Goal: Task Accomplishment & Management: Manage account settings

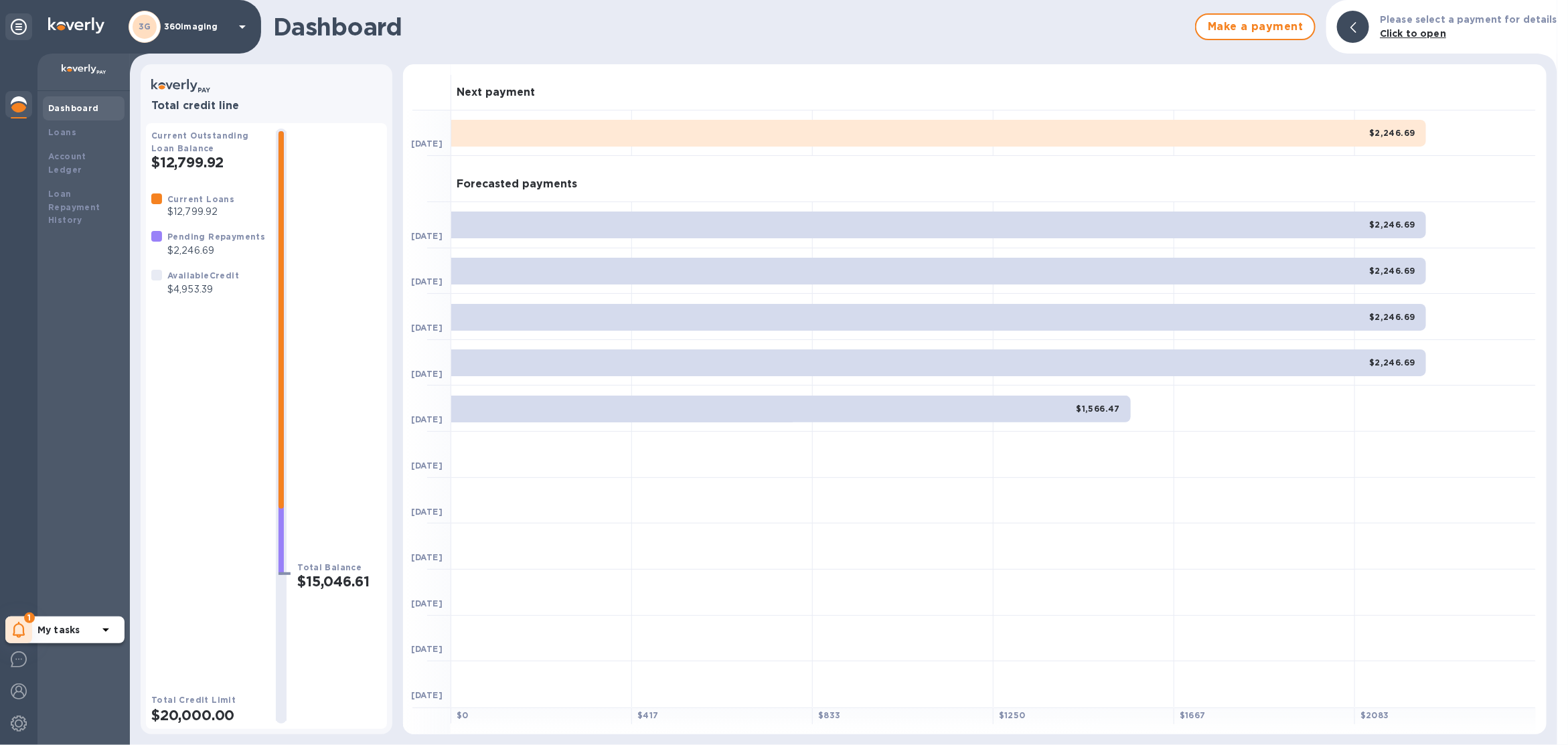
click at [28, 616] on span "1" at bounding box center [30, 617] width 10 height 10
click at [55, 586] on p "You have pending companies." at bounding box center [106, 589] width 138 height 14
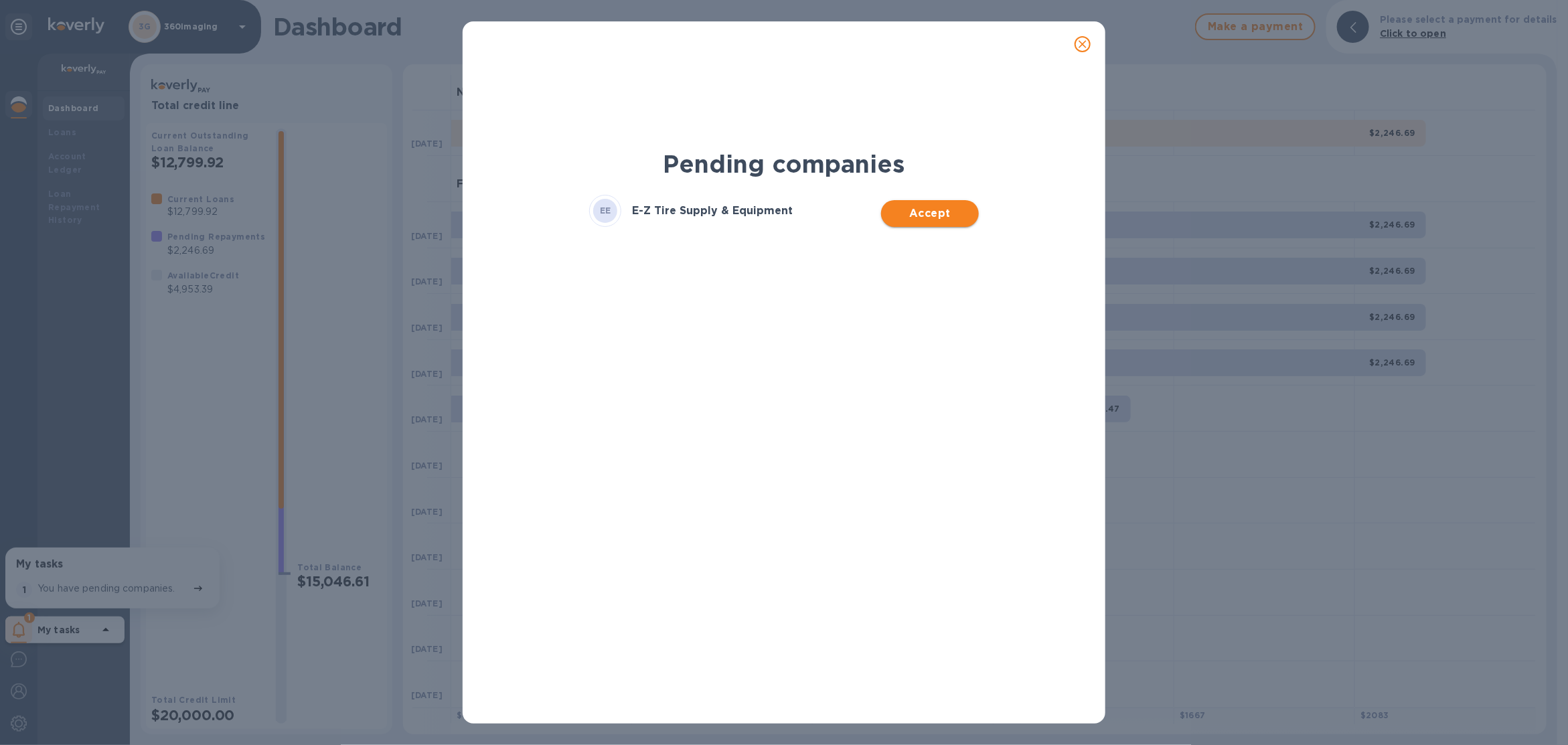
click at [940, 222] on button "Accept" at bounding box center [930, 213] width 97 height 27
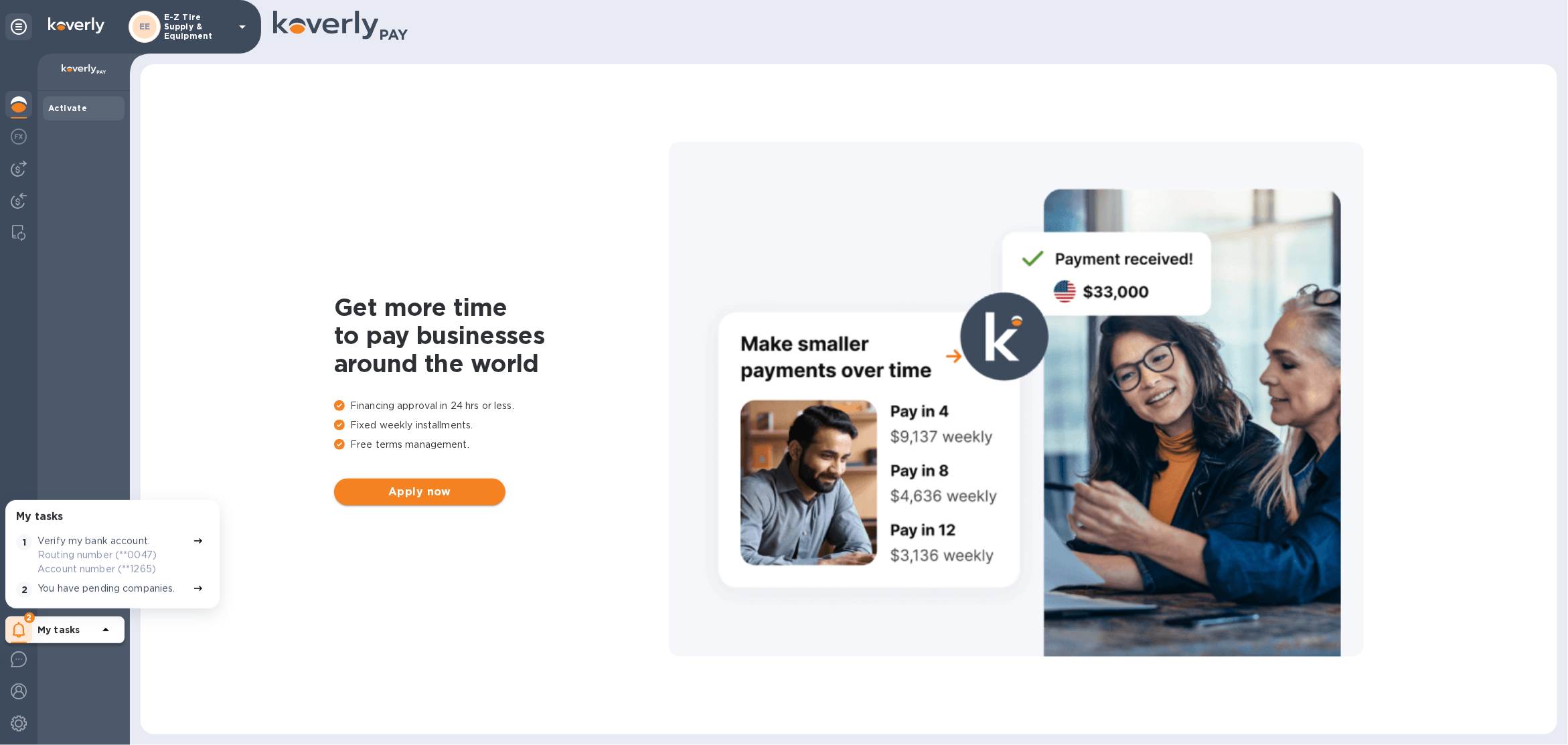
click at [413, 493] on span "Apply now" at bounding box center [420, 491] width 150 height 16
click at [202, 29] on p "E-Z Tire Supply & Equipment" at bounding box center [197, 27] width 67 height 28
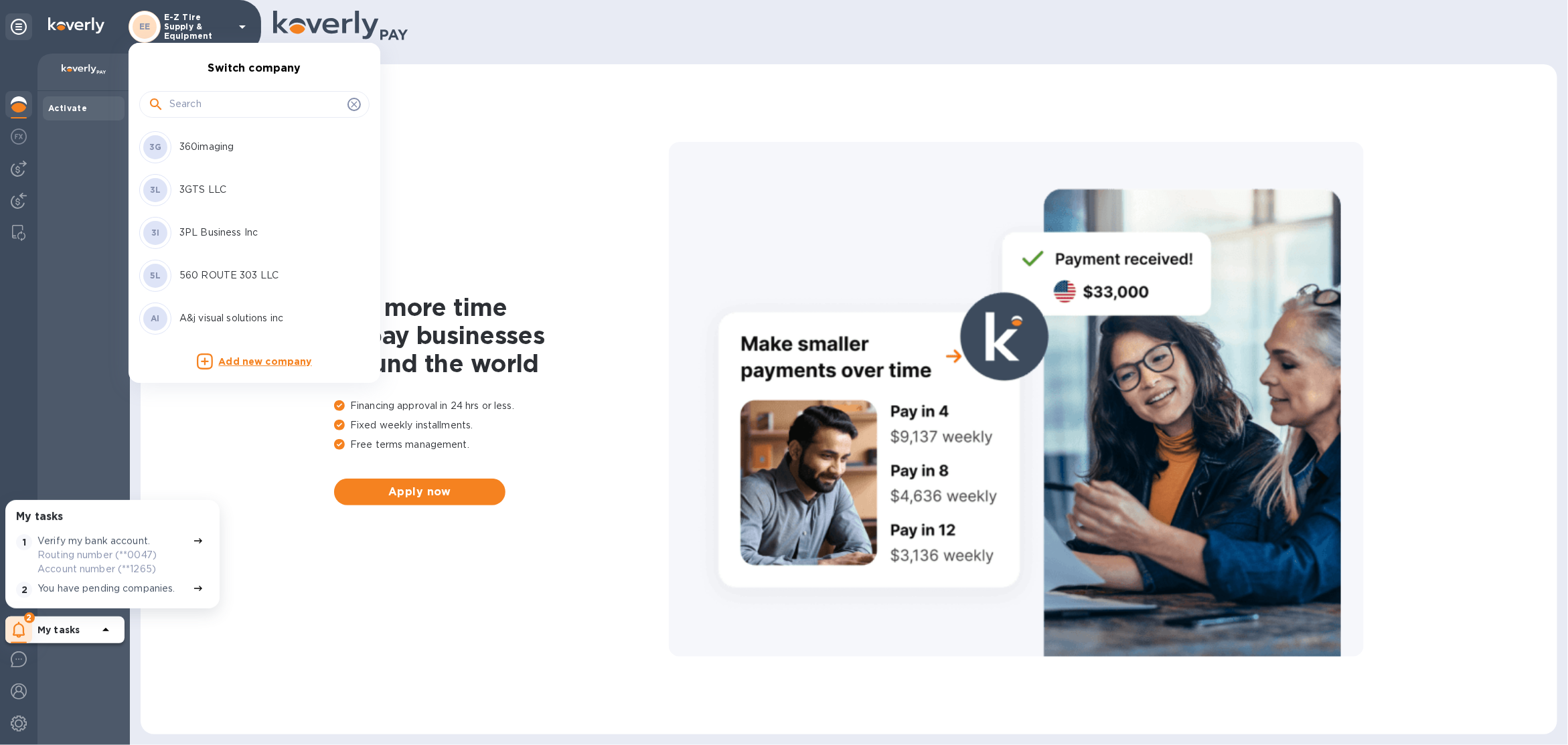
click at [198, 103] on input "text" at bounding box center [255, 104] width 173 height 20
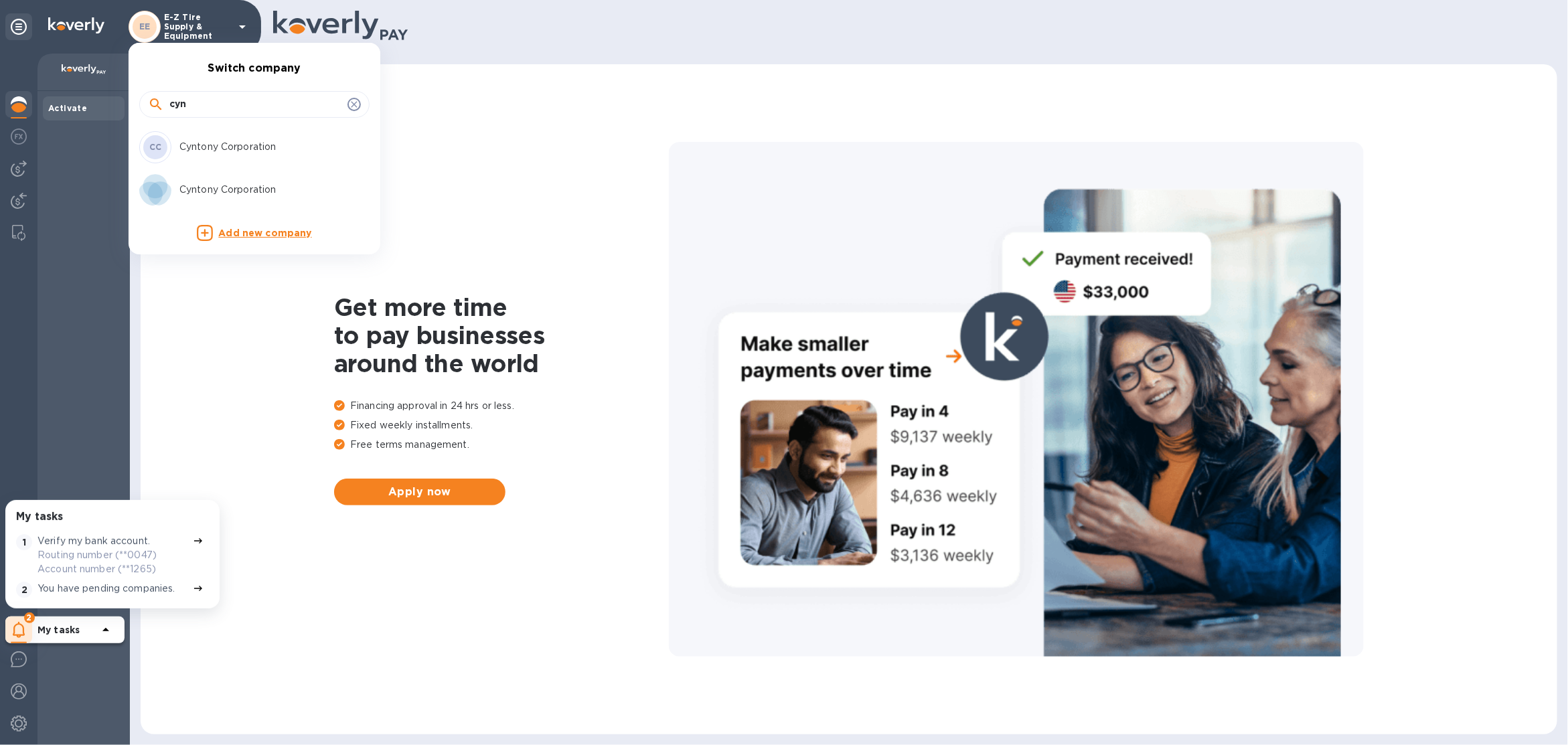
type input "cyn"
click at [213, 140] on p "Cyntony Corporation" at bounding box center [264, 147] width 169 height 14
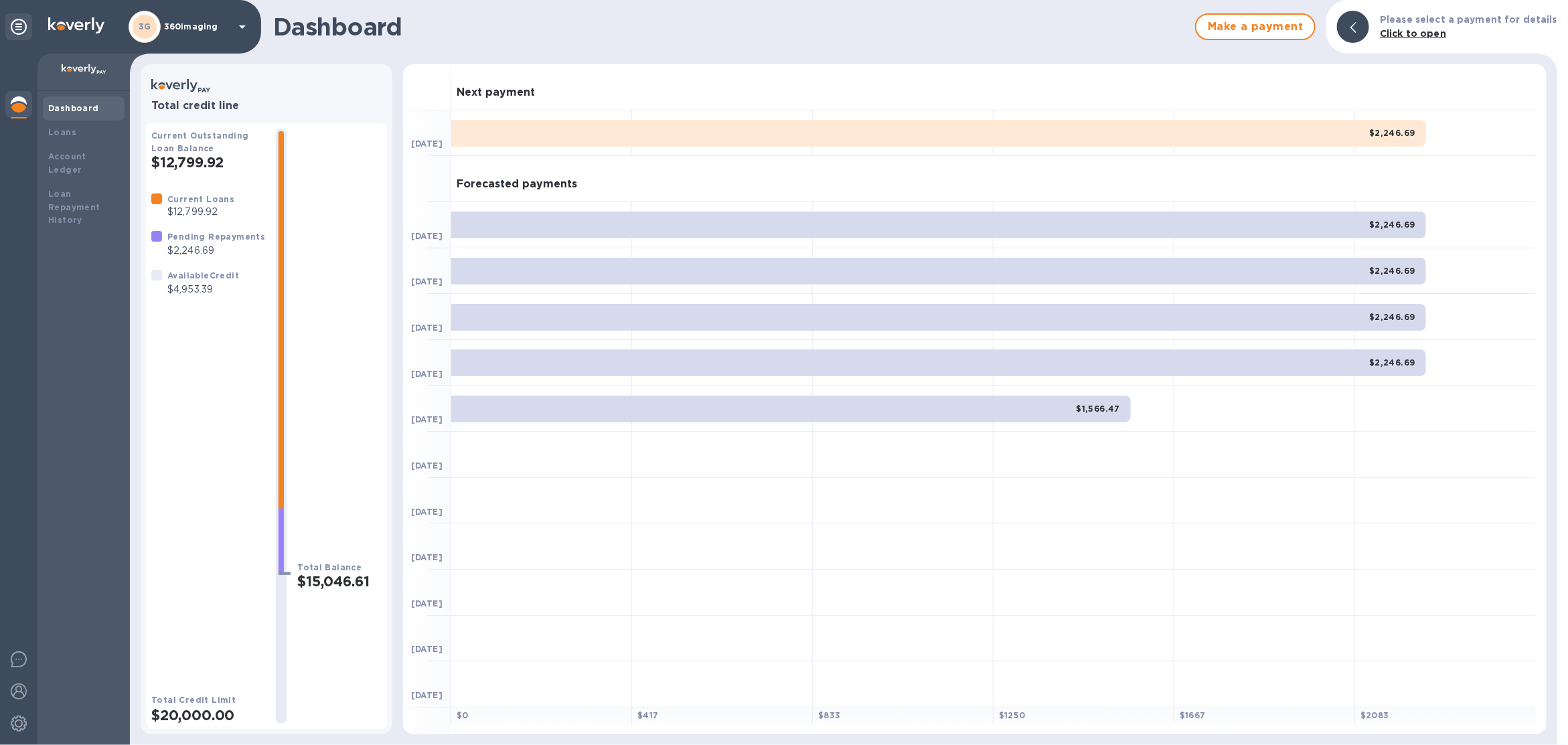
click at [198, 17] on div "3G 360imaging" at bounding box center [189, 26] width 122 height 32
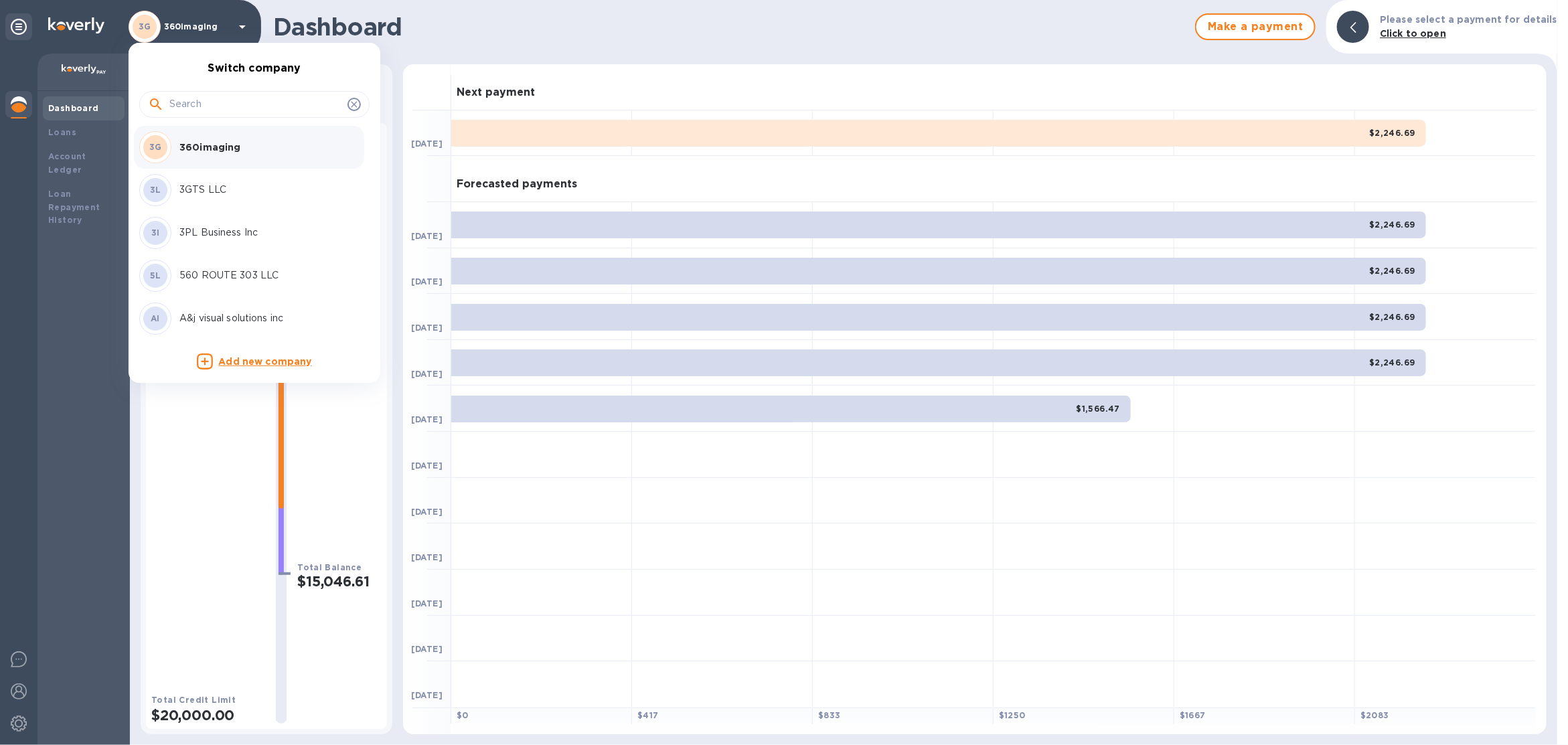
click at [233, 98] on input "text" at bounding box center [255, 104] width 173 height 20
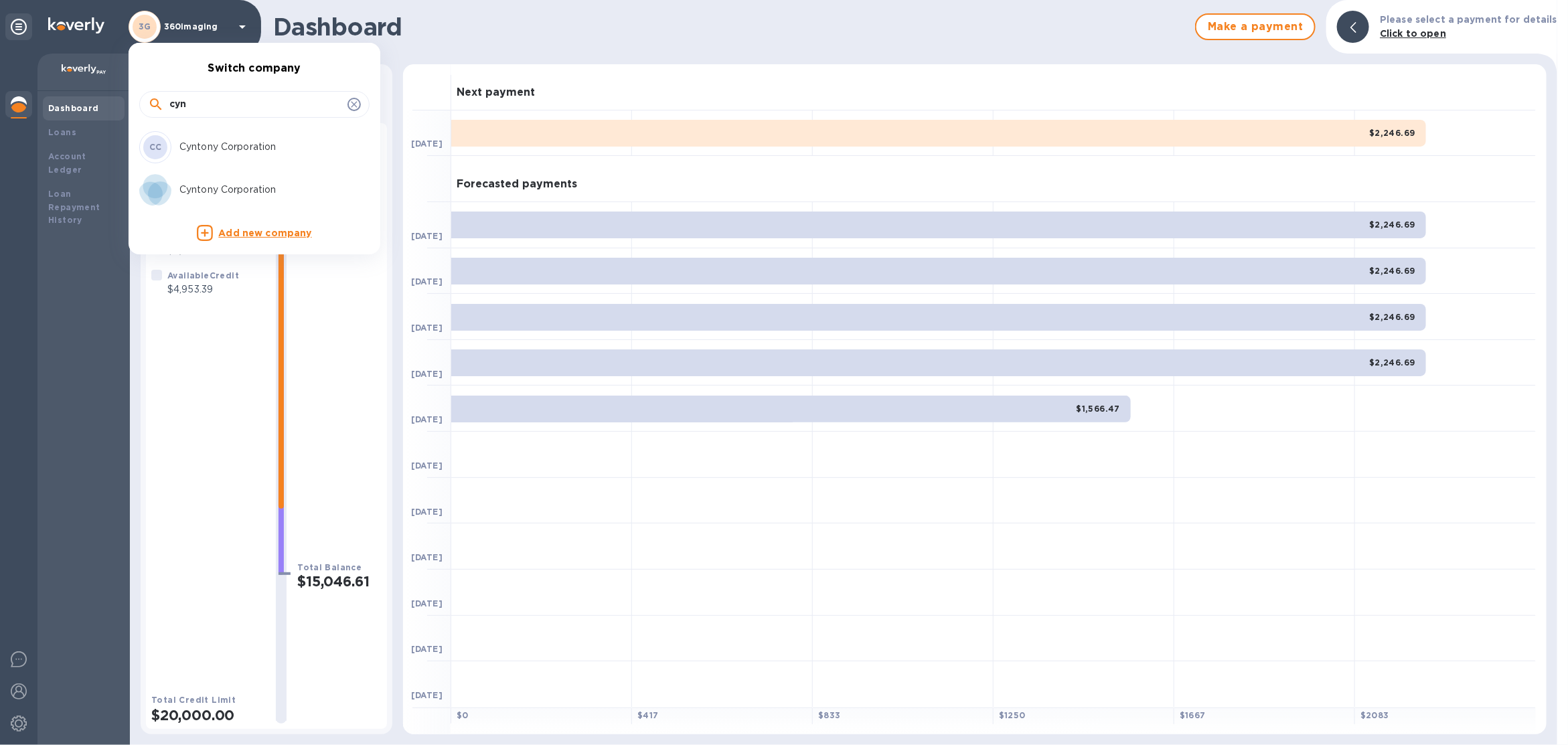
type input "cyn"
click at [237, 185] on p "Cyntony Corporation" at bounding box center [264, 189] width 169 height 14
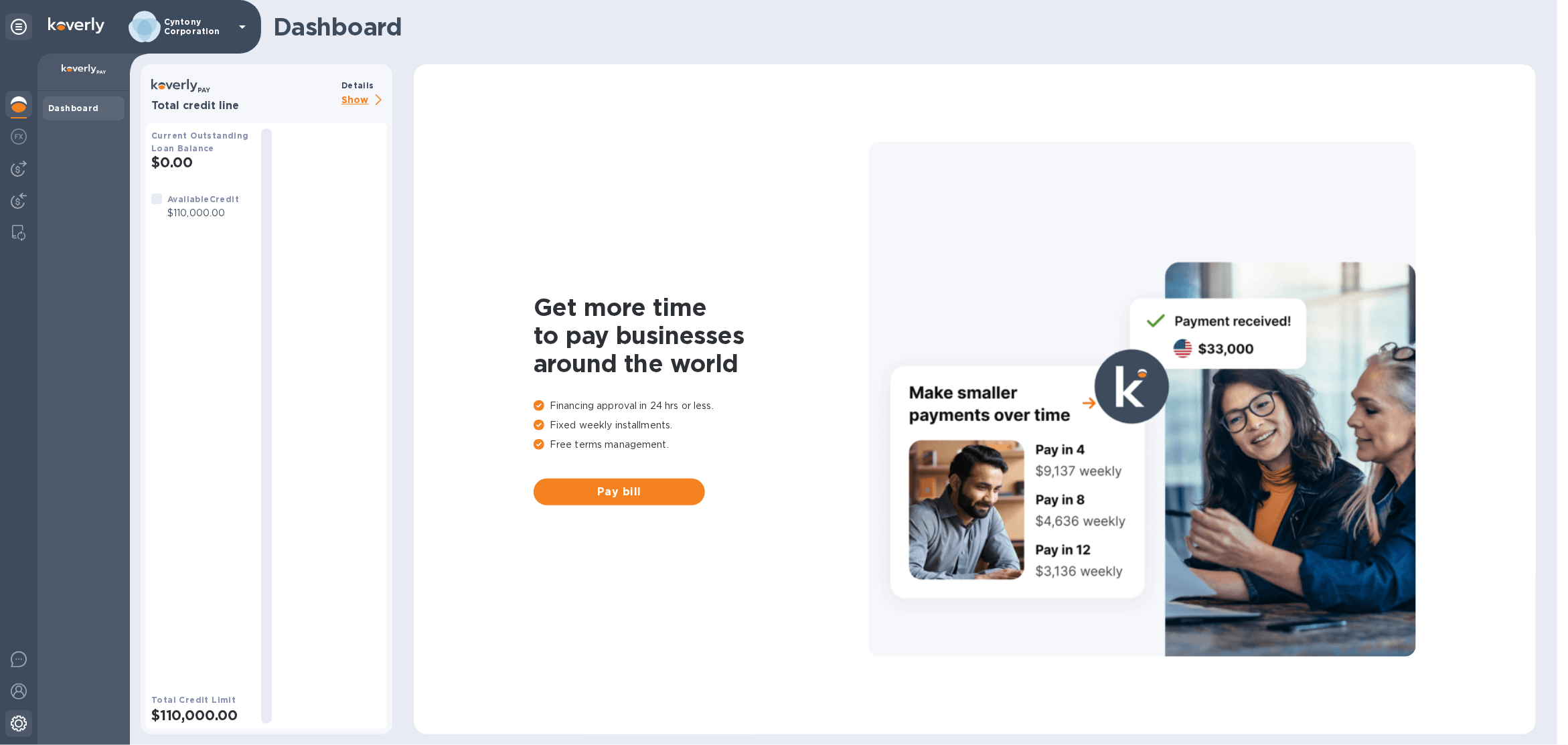
click at [23, 730] on img at bounding box center [18, 723] width 16 height 16
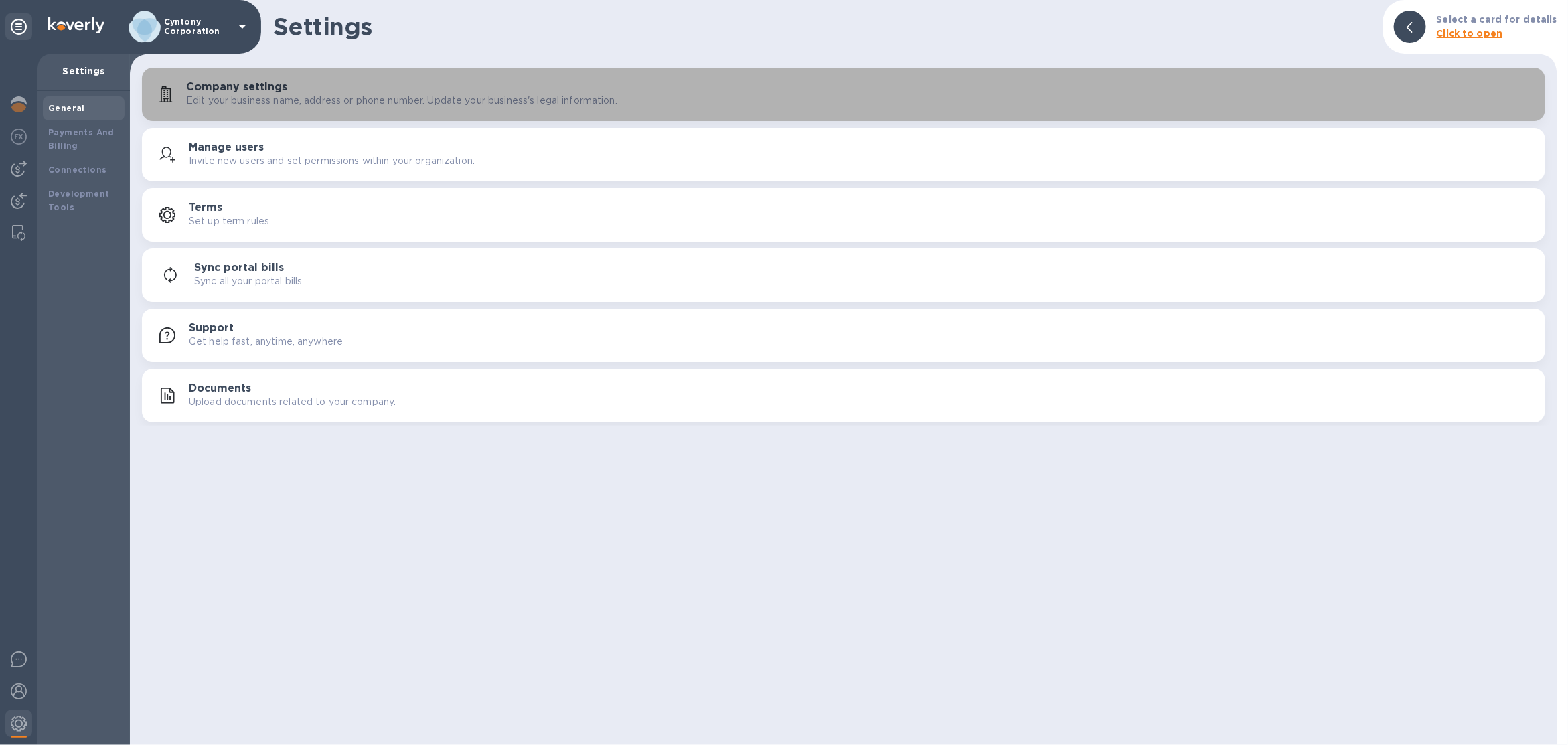
click at [245, 106] on p "Edit your business name, address or phone number. Update your business's legal …" at bounding box center [401, 101] width 431 height 14
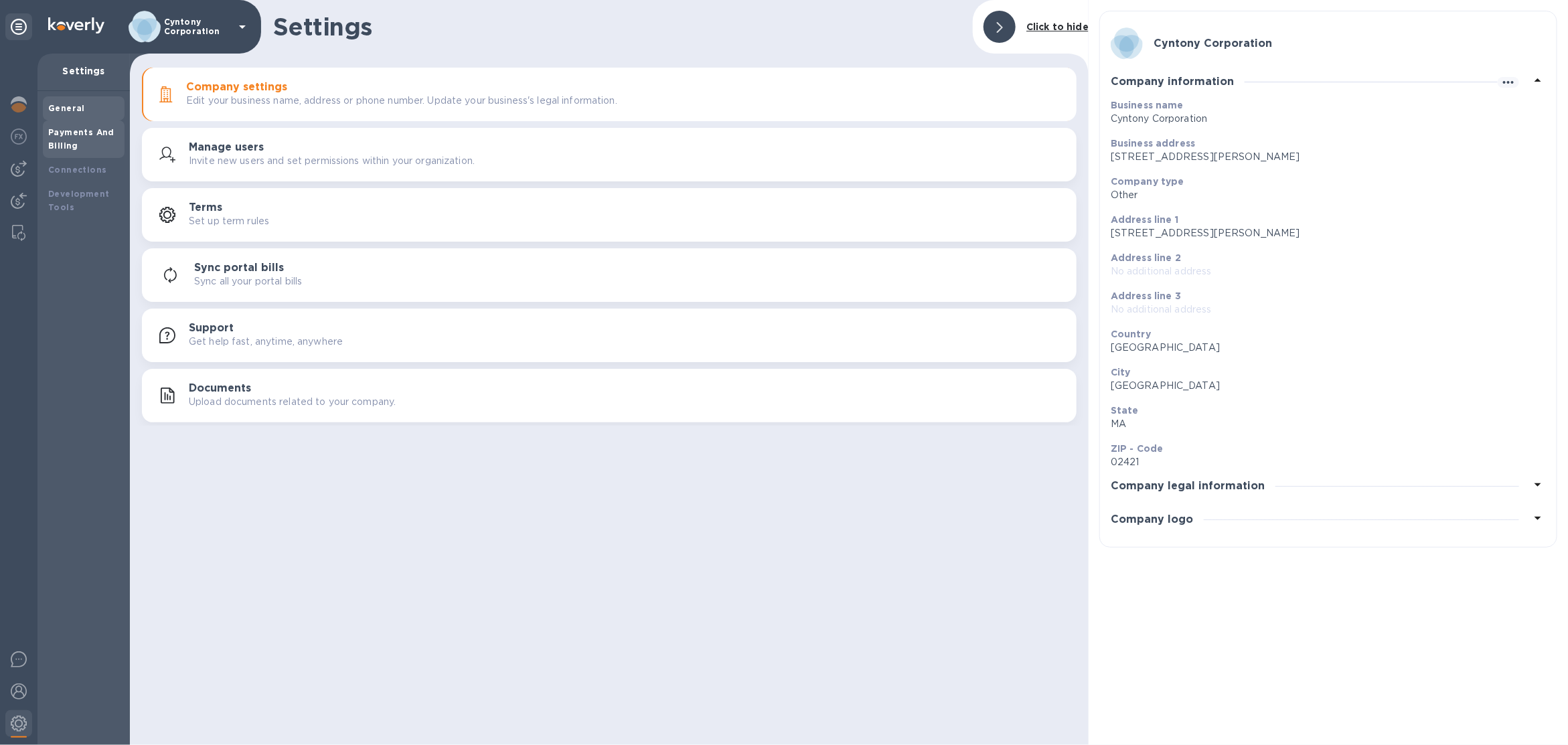
click at [75, 133] on b "Payments And Billing" at bounding box center [81, 138] width 66 height 23
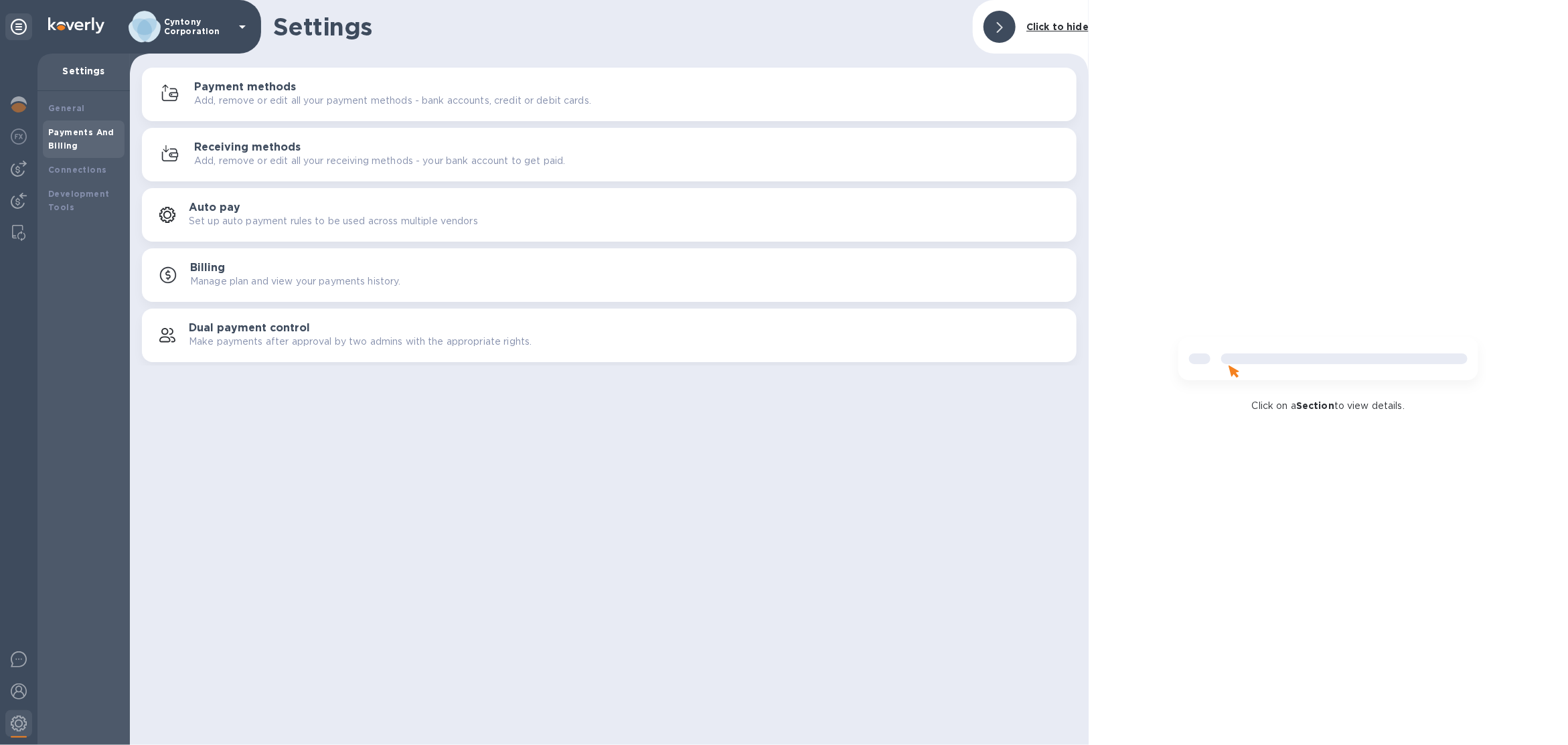
click at [336, 96] on p "Add, remove or edit all your payment methods - bank accounts, credit or debit c…" at bounding box center [392, 101] width 397 height 14
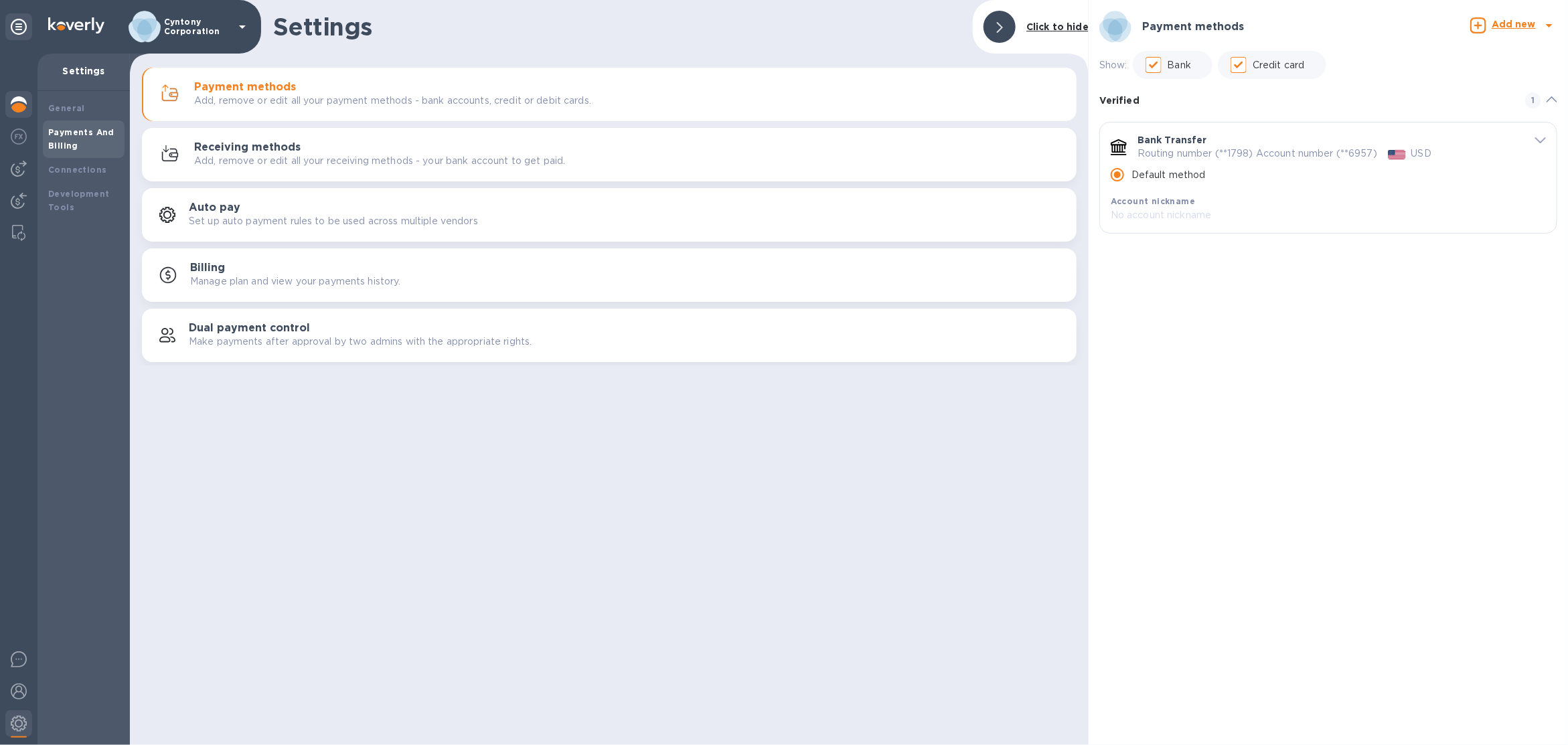
click at [19, 111] on img at bounding box center [18, 104] width 16 height 16
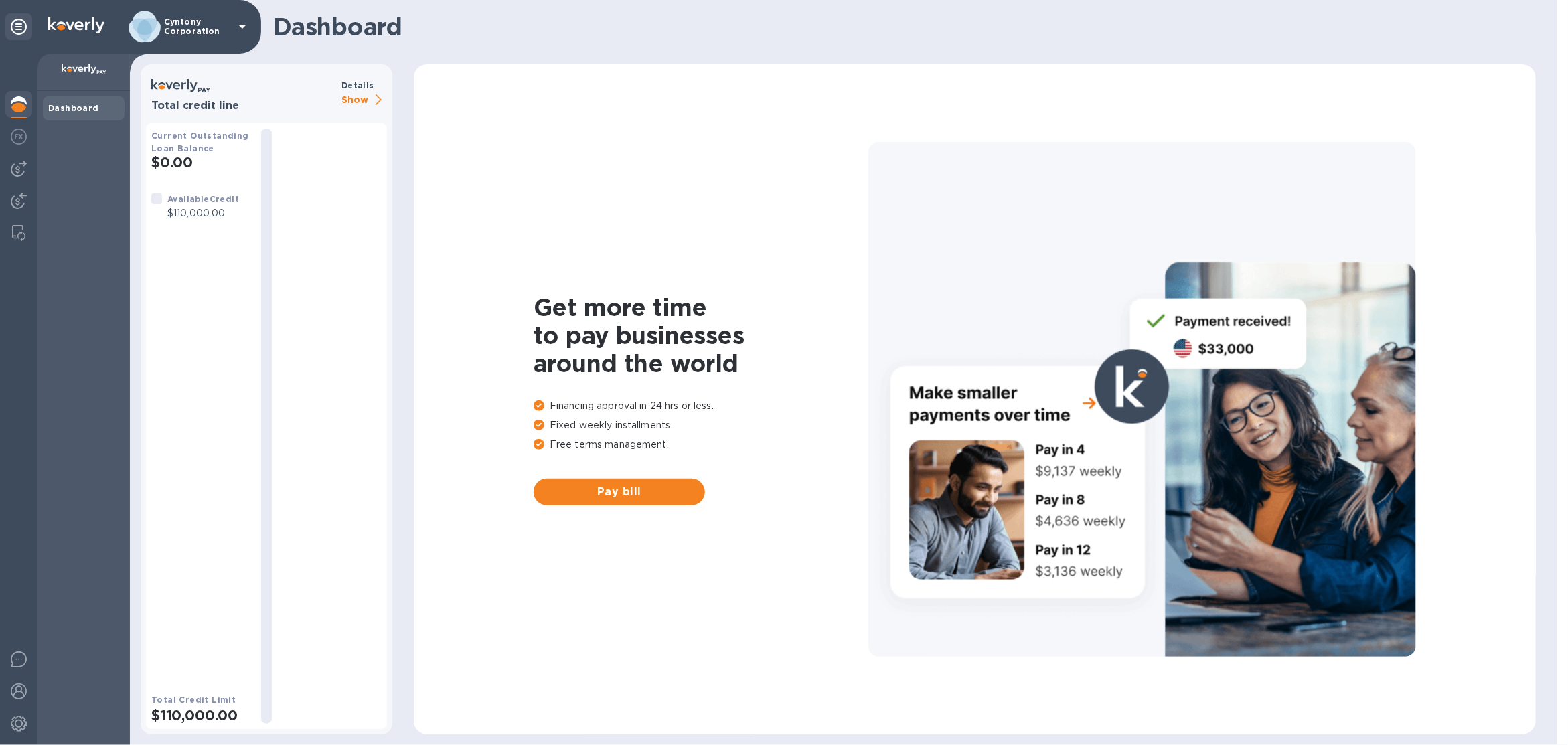
click at [214, 29] on p "Cyntony Corporation" at bounding box center [197, 27] width 67 height 19
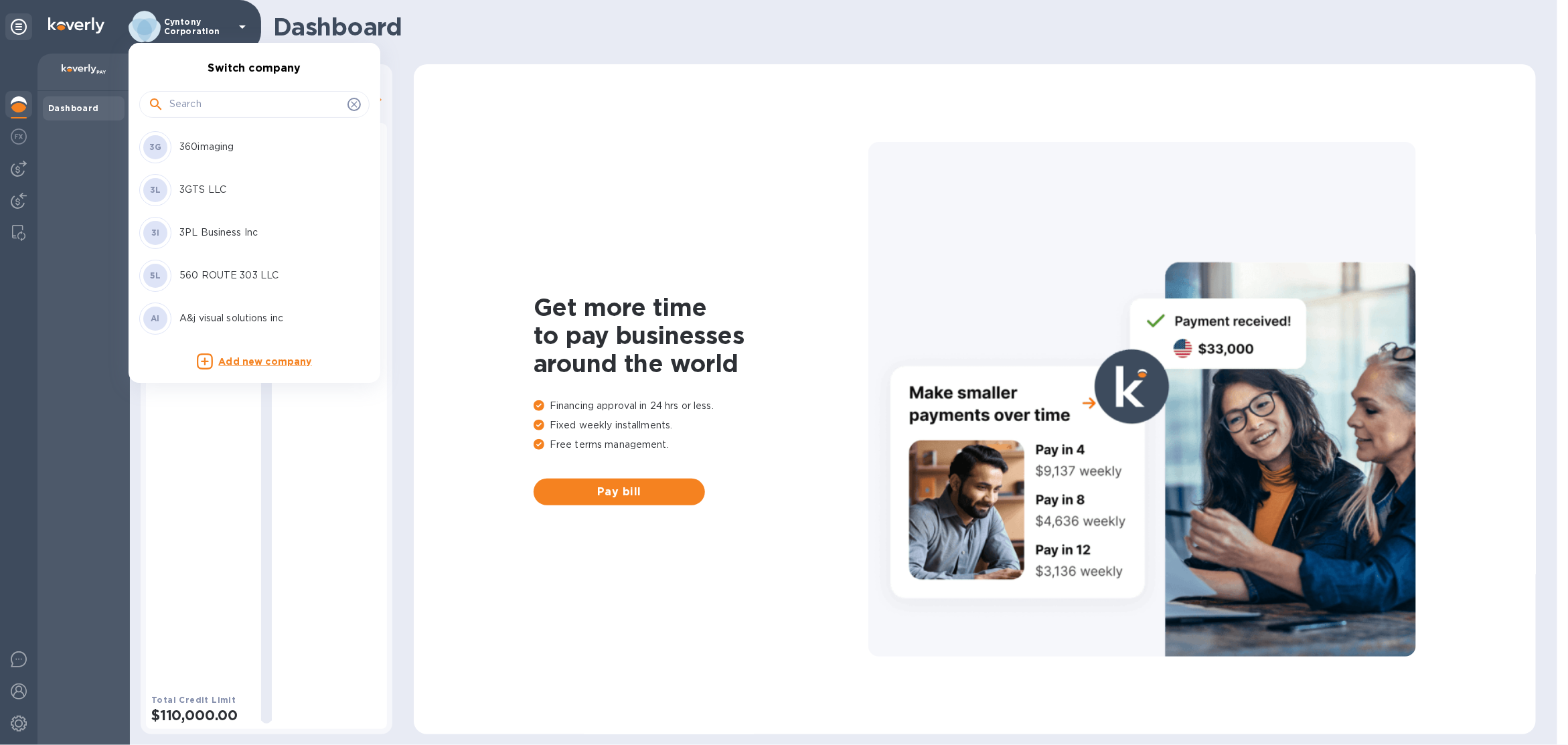
click at [215, 105] on input "text" at bounding box center [255, 104] width 173 height 20
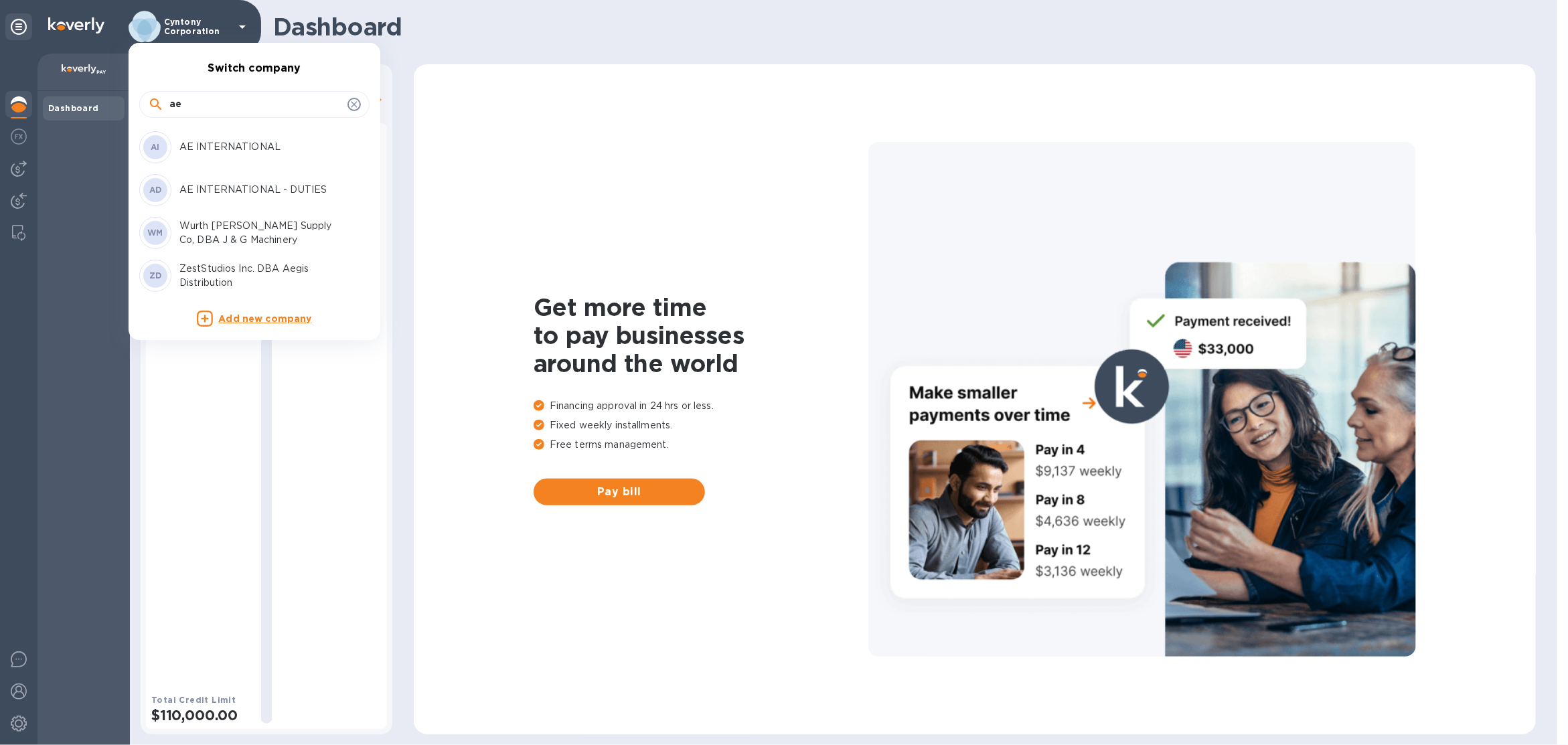
type input "ae"
click at [242, 194] on p "AE INTERNATIONAL - DUTIES" at bounding box center [264, 189] width 169 height 14
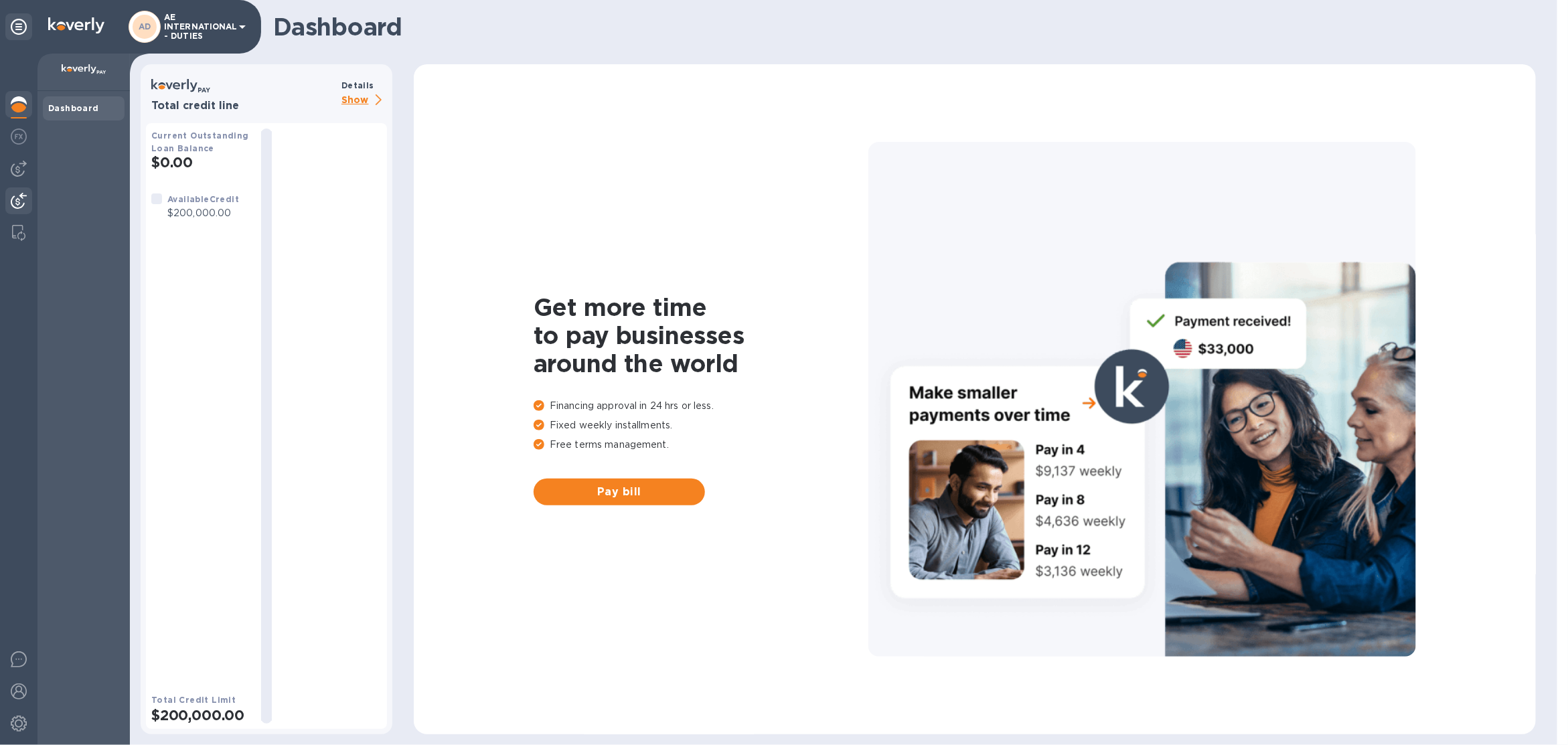
click at [20, 199] on img at bounding box center [18, 201] width 16 height 16
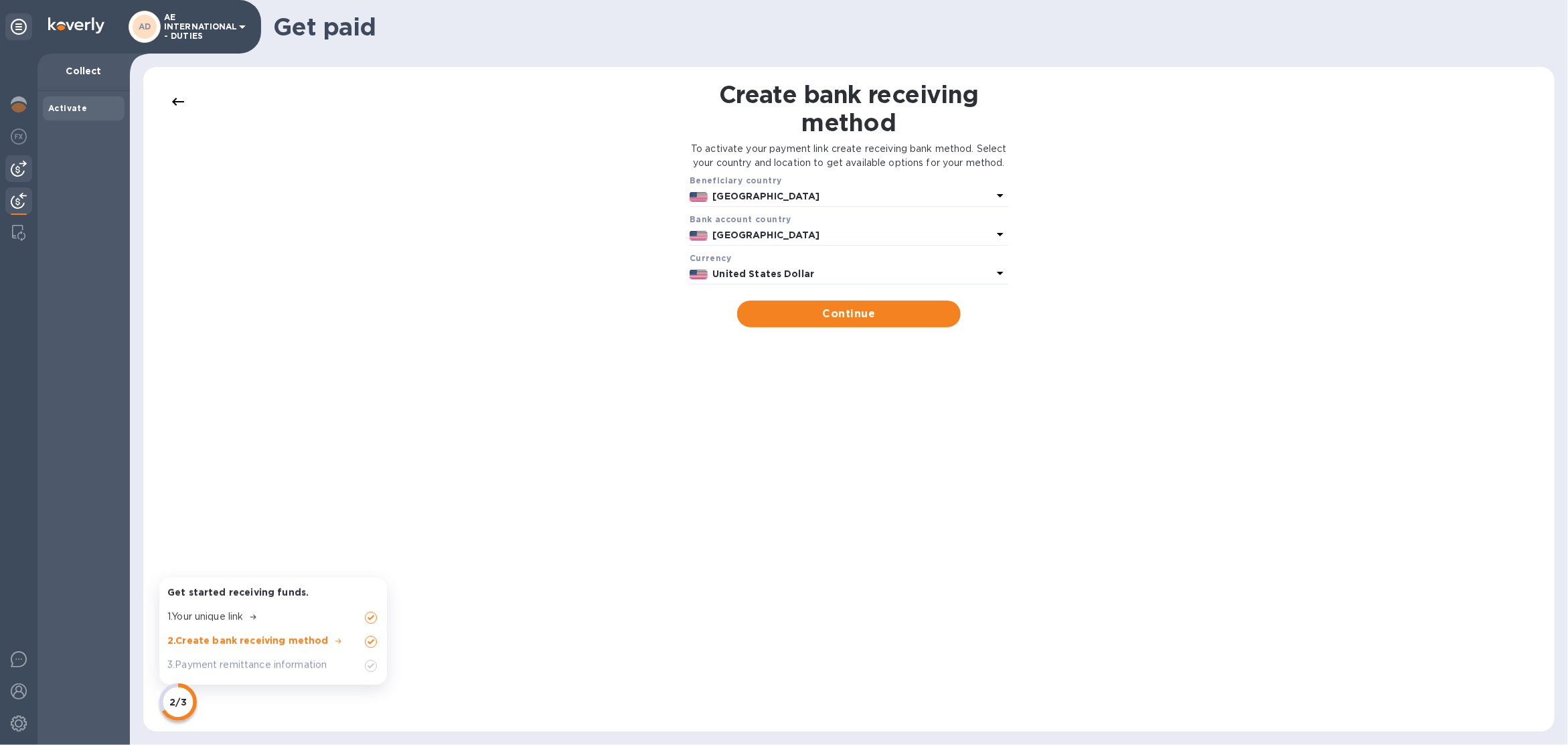
click at [25, 168] on img at bounding box center [18, 168] width 16 height 16
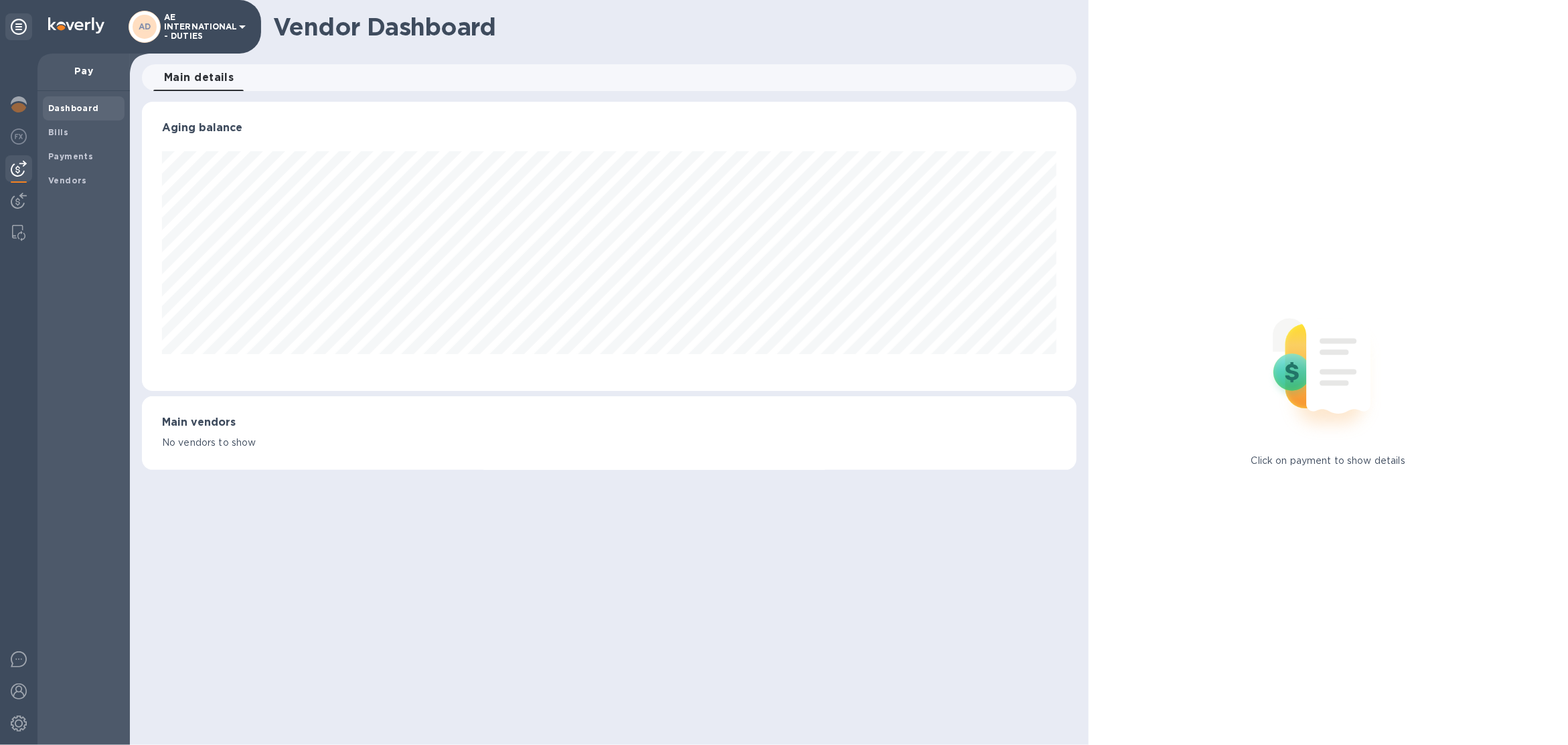
scroll to position [288, 935]
click at [63, 131] on b "Bills" at bounding box center [57, 132] width 20 height 10
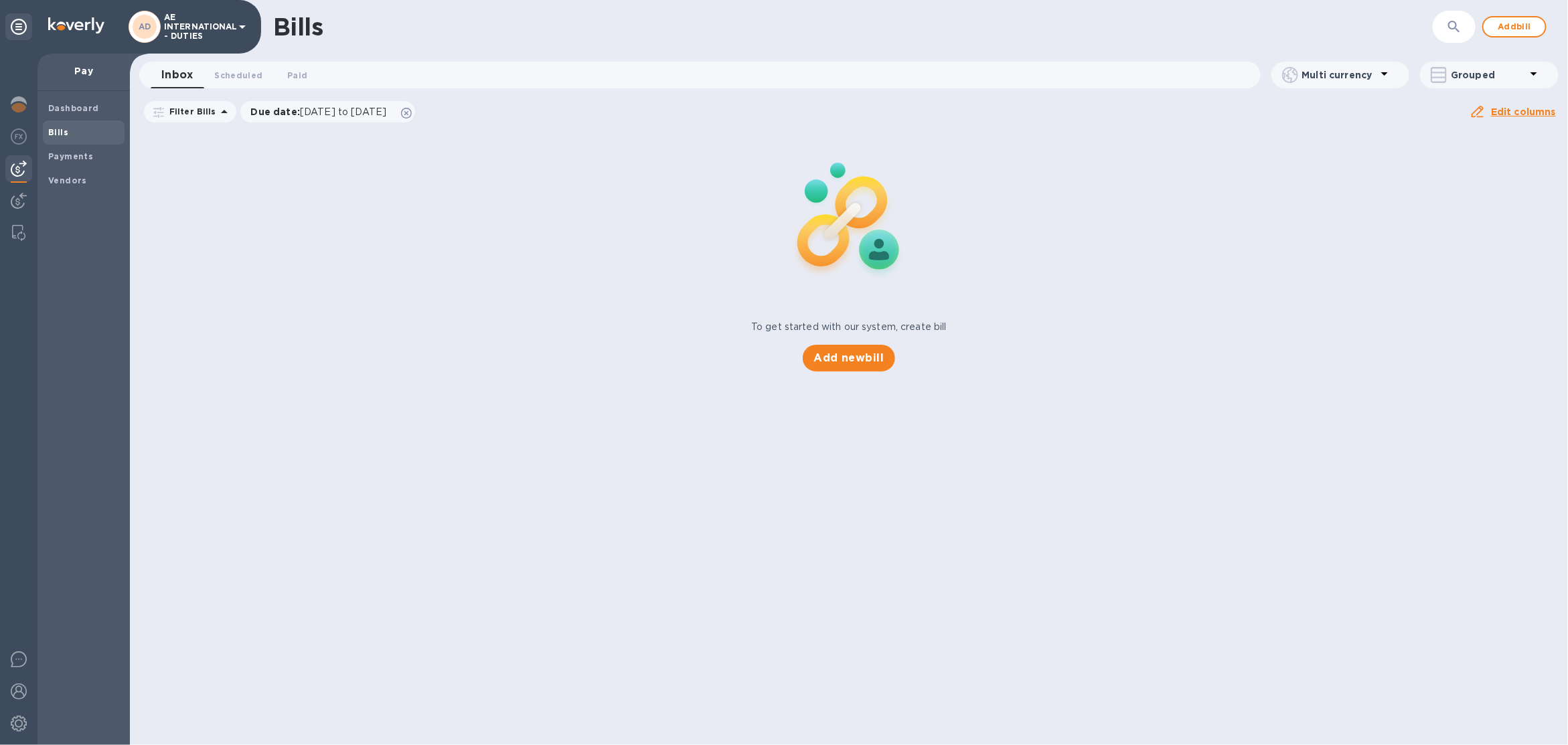
click at [71, 194] on div "Dashboard Bills Payments Vendors" at bounding box center [83, 418] width 92 height 654
click at [71, 185] on span "Vendors" at bounding box center [67, 180] width 39 height 13
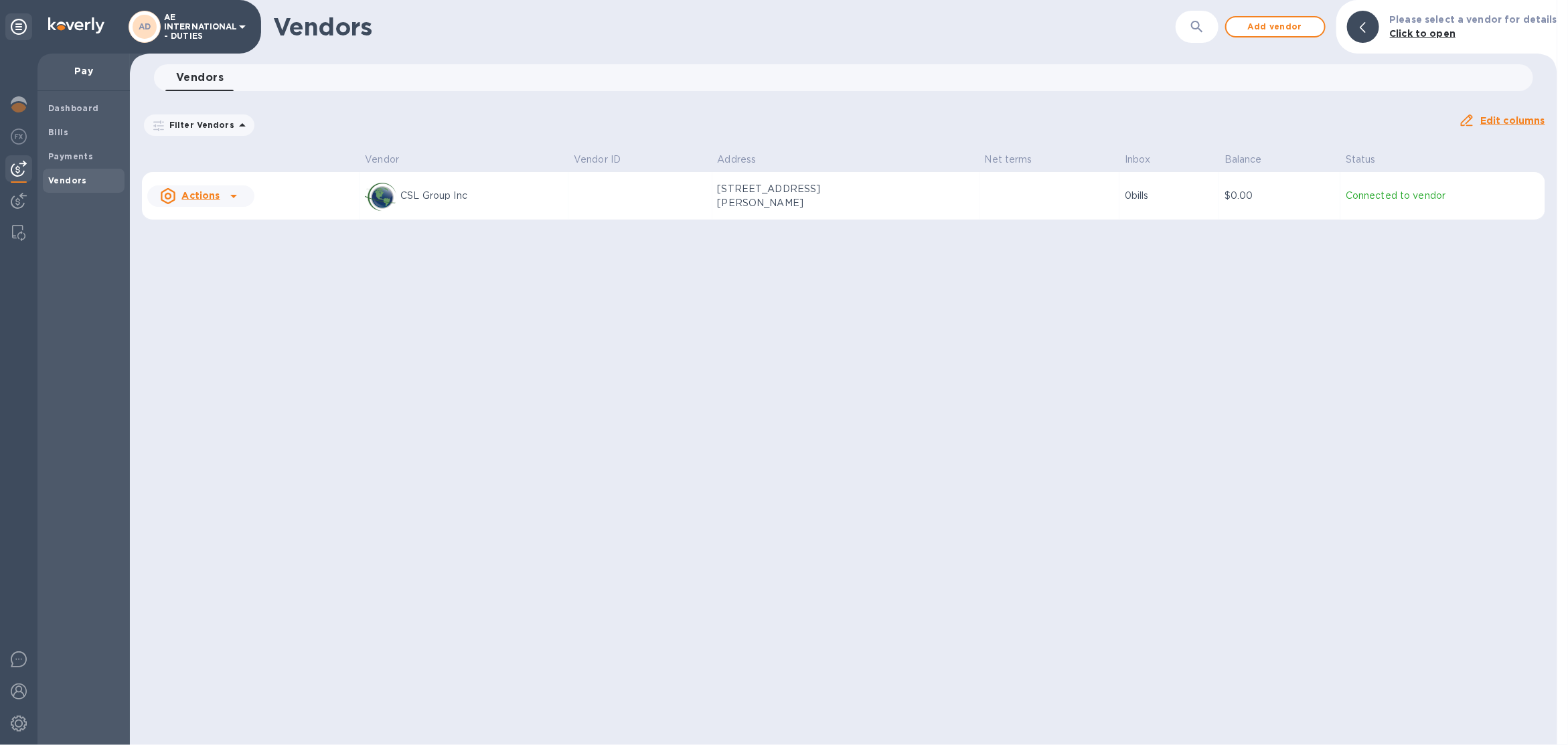
click at [221, 34] on p "AE INTERNATIONAL - DUTIES" at bounding box center [197, 27] width 67 height 28
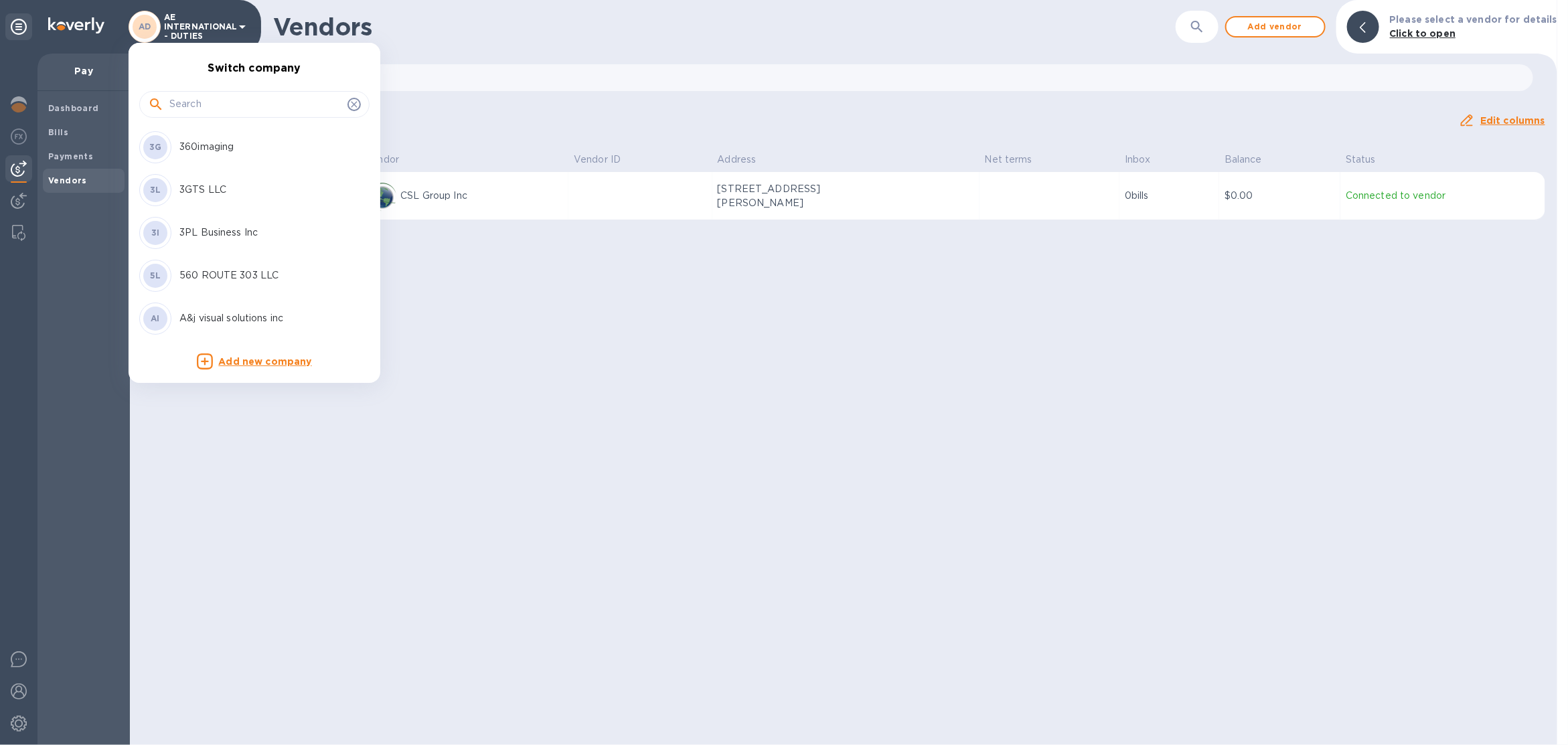
click at [219, 105] on input "text" at bounding box center [255, 104] width 173 height 20
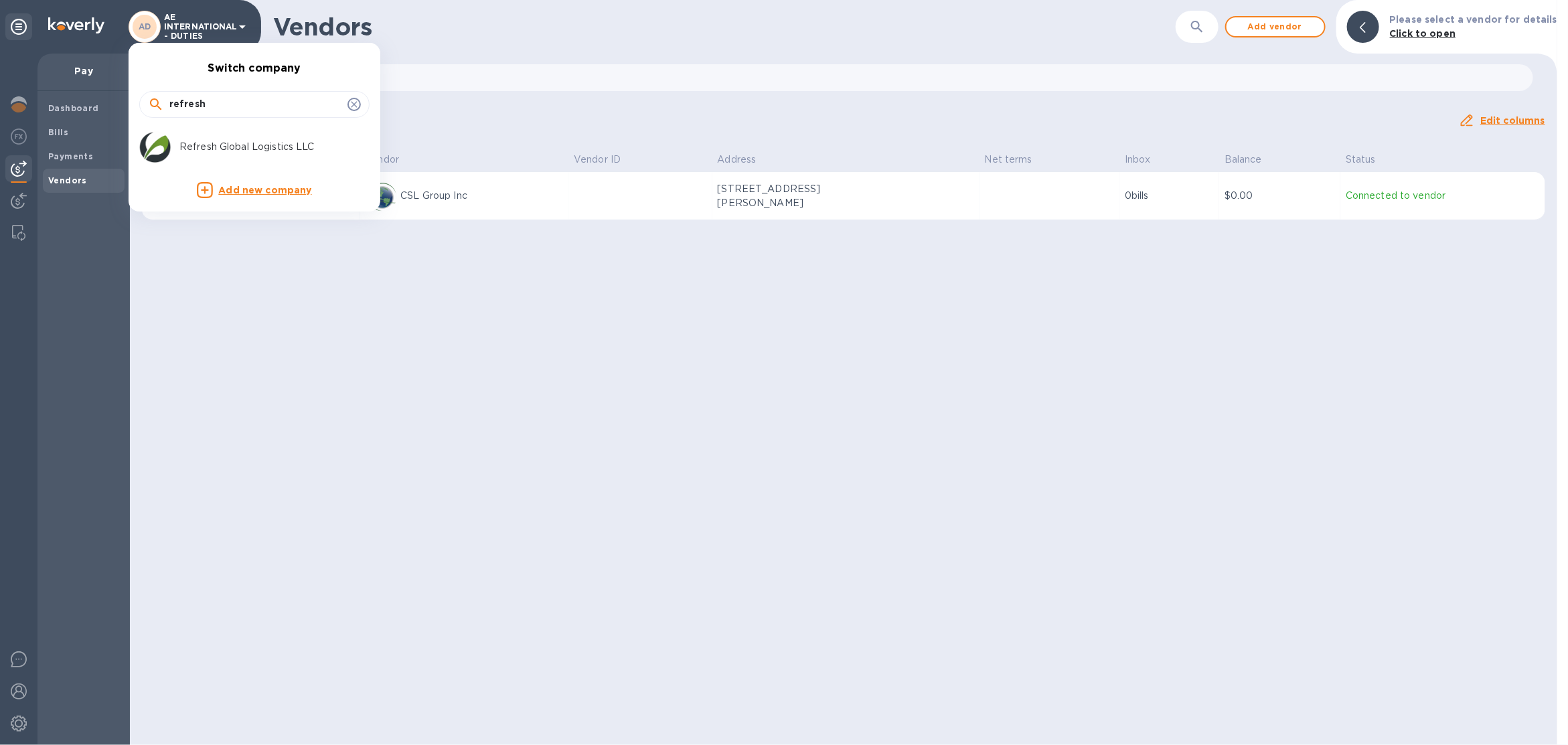
type input "refresh"
click at [233, 144] on p "Refresh Global Logistics LLC" at bounding box center [264, 147] width 169 height 14
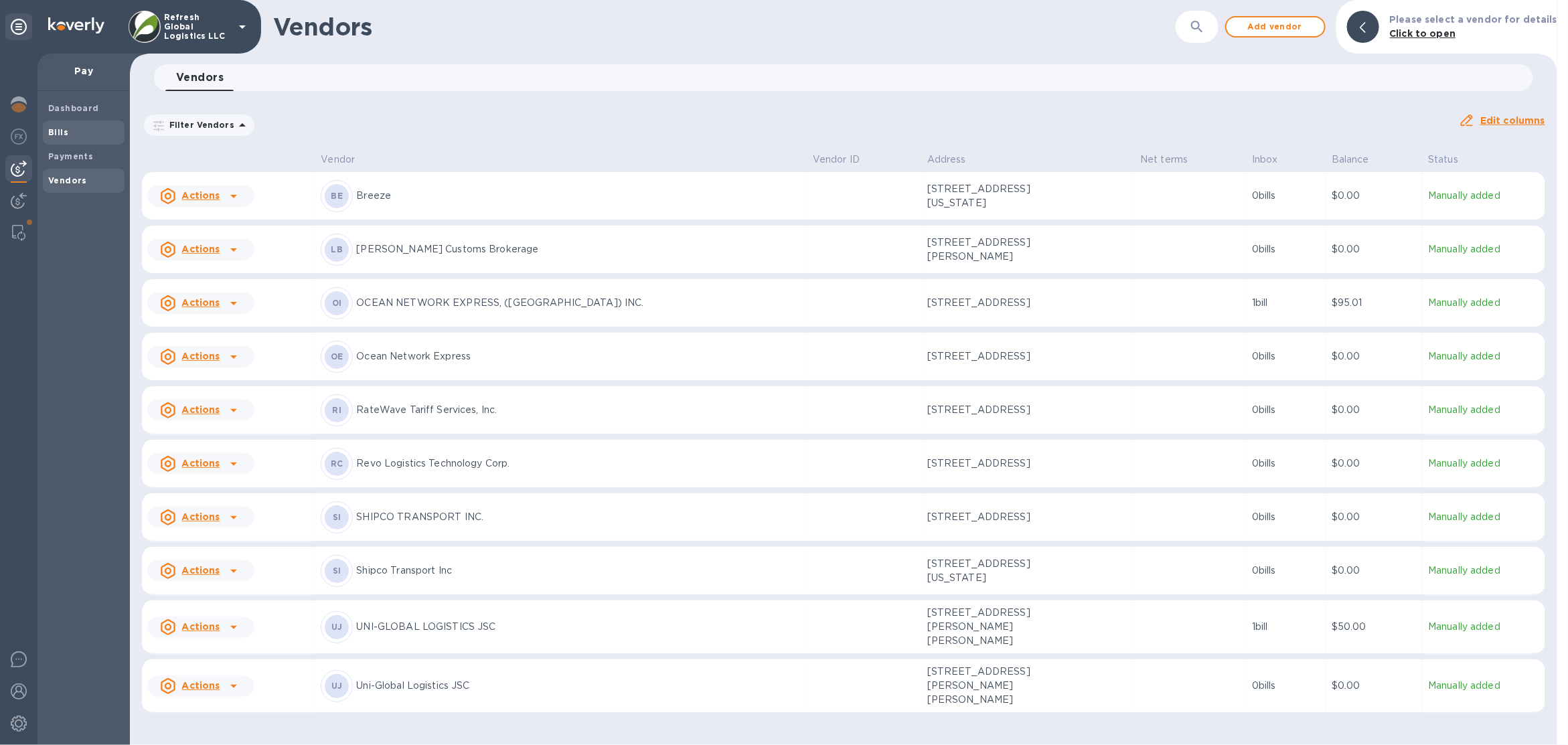
click at [63, 136] on span "Bills" at bounding box center [57, 132] width 20 height 13
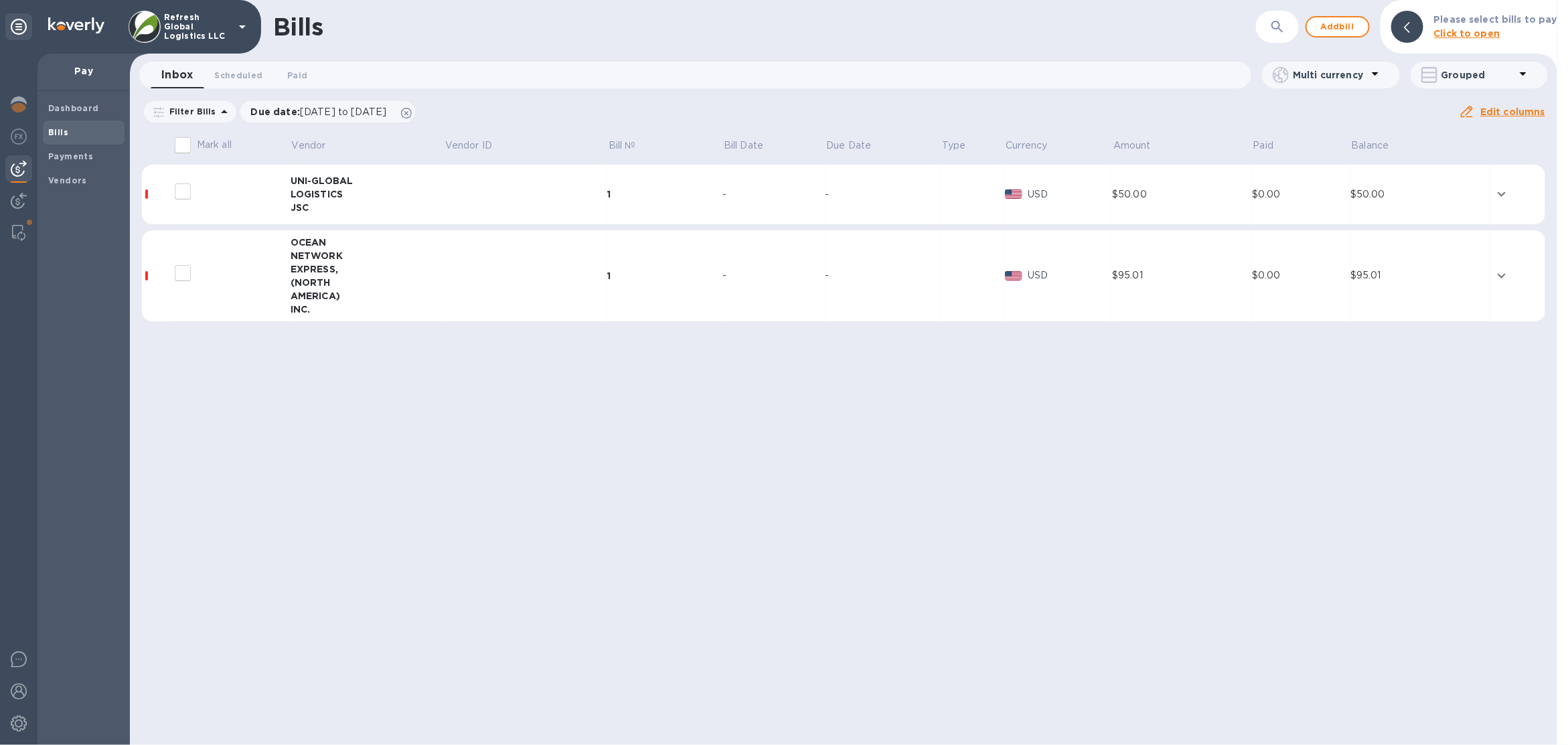
click at [172, 273] on input "decorative checkbox" at bounding box center [182, 273] width 28 height 28
click at [186, 273] on input "decorative checkbox" at bounding box center [182, 273] width 28 height 28
click at [182, 274] on input "decorative checkbox" at bounding box center [182, 273] width 28 height 28
click at [178, 275] on input "decorative checkbox" at bounding box center [182, 273] width 28 height 28
checkbox input "false"
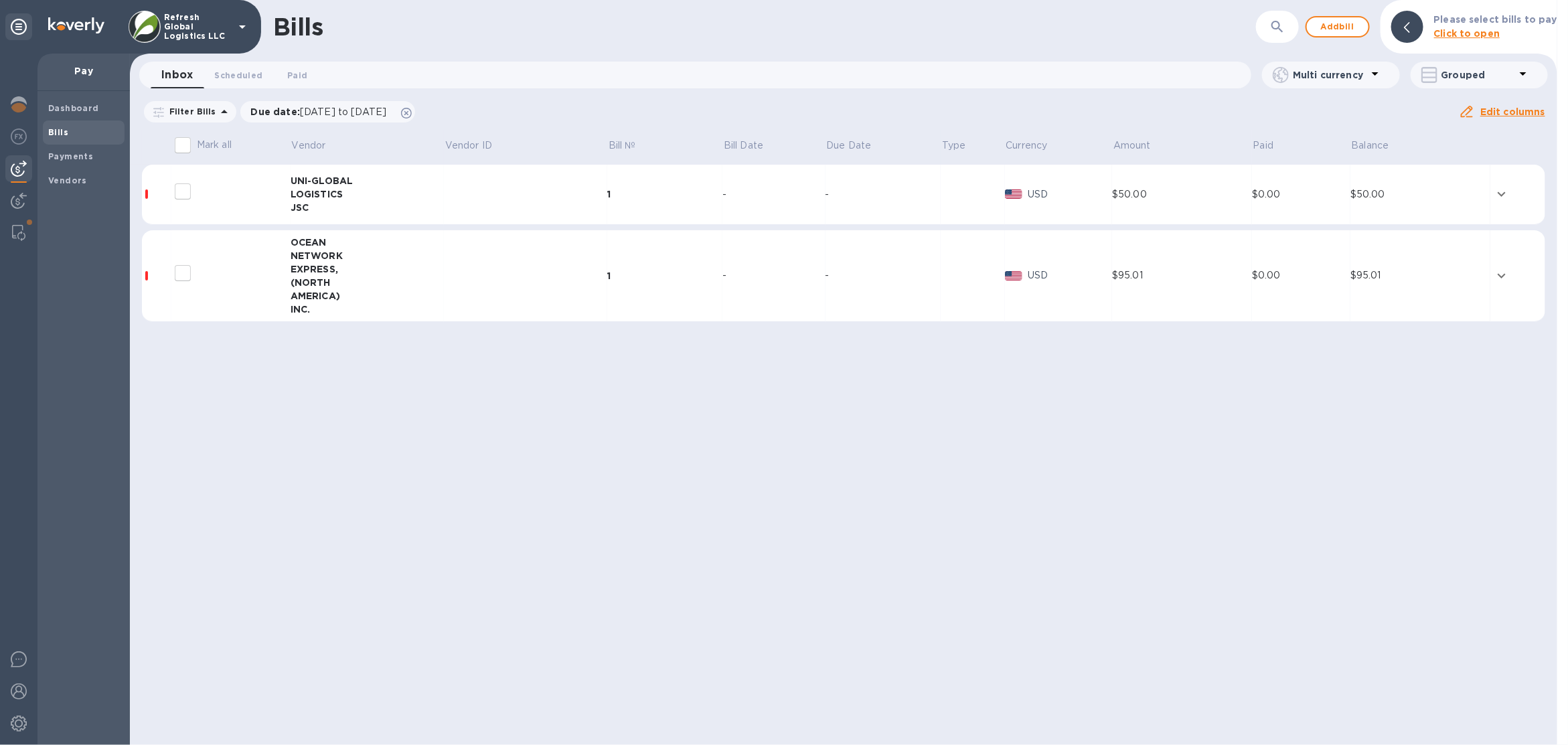
click at [188, 146] on input "Mark all" at bounding box center [182, 145] width 28 height 28
checkbox input "false"
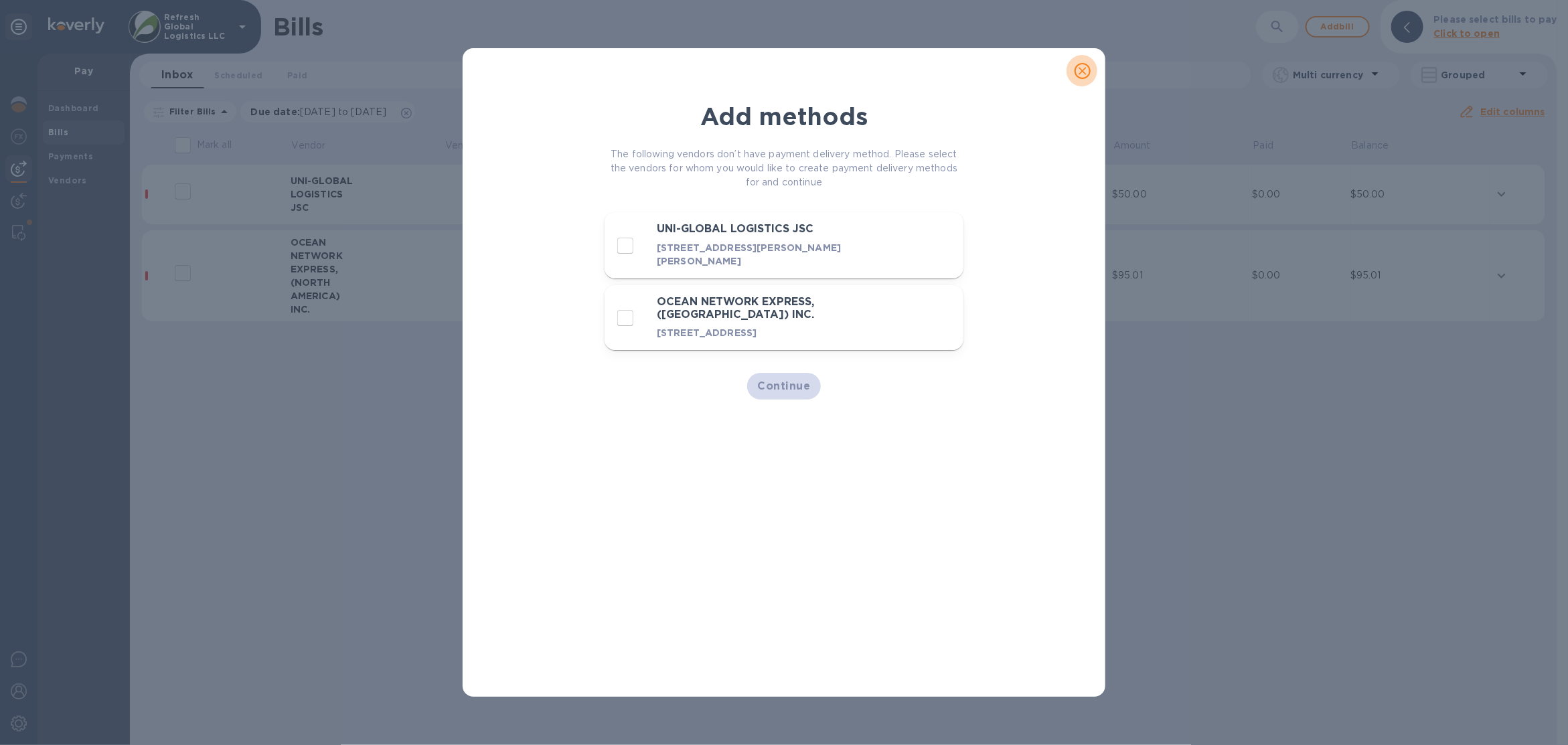
click at [1090, 67] on span "close" at bounding box center [1082, 70] width 16 height 16
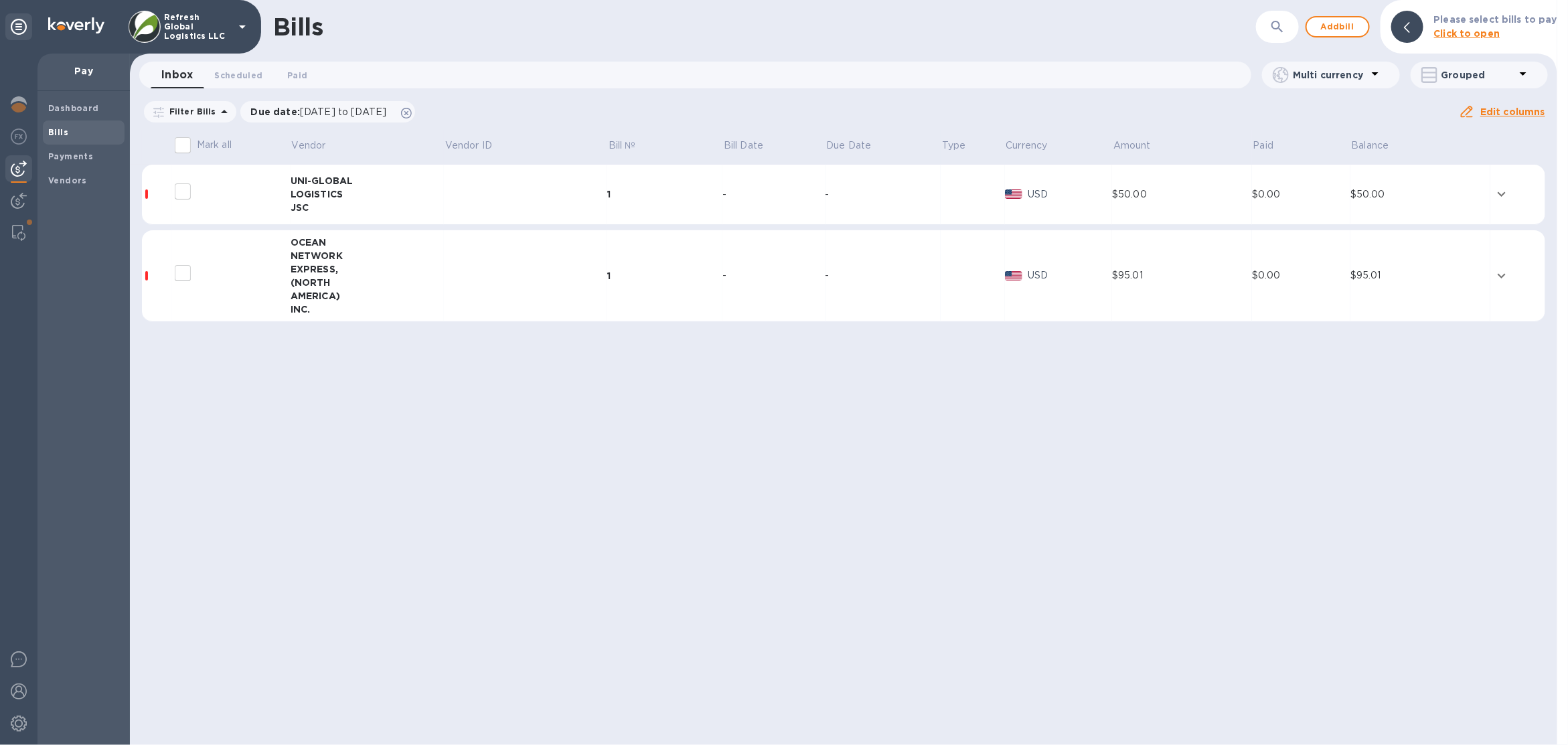
click at [852, 298] on td "-" at bounding box center [883, 276] width 116 height 92
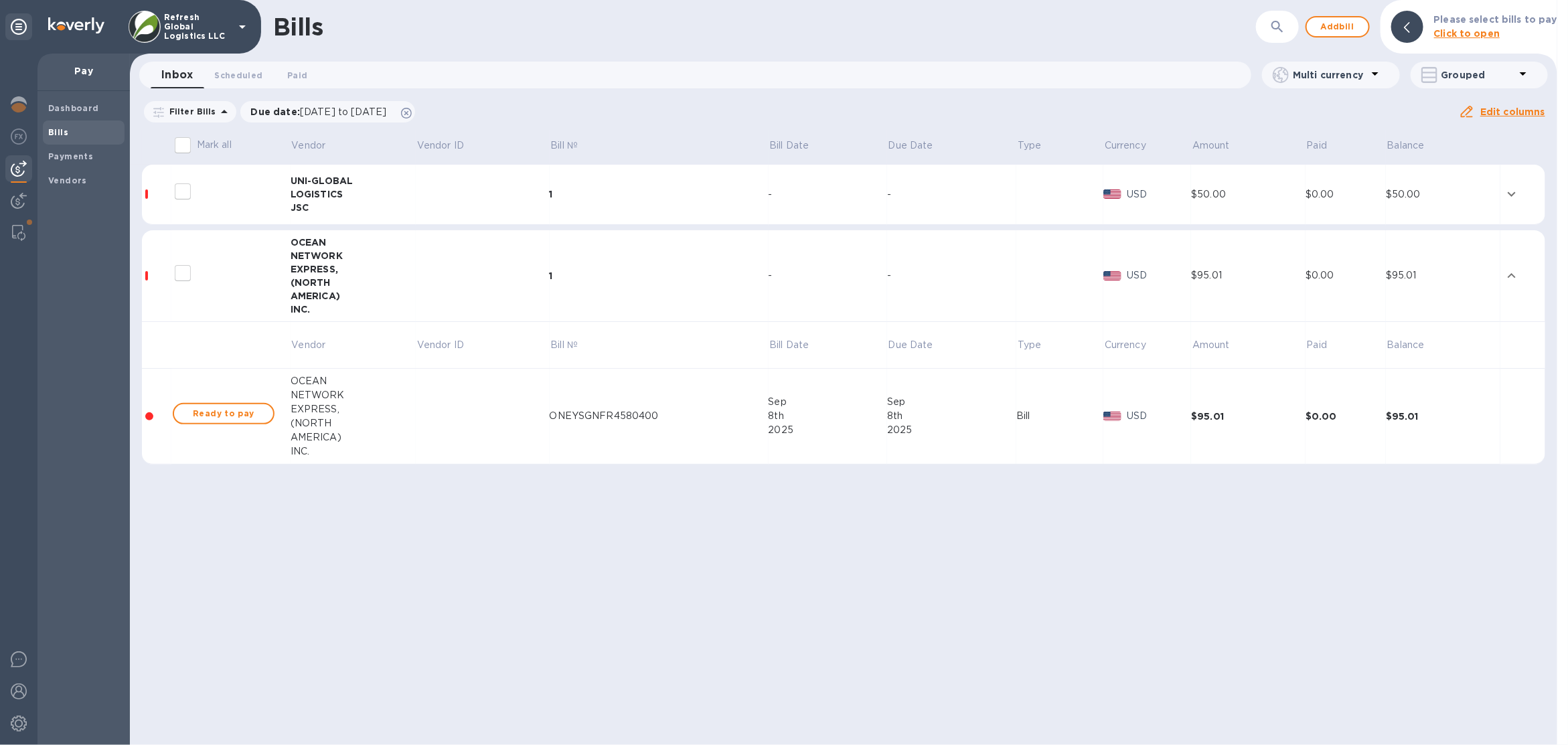
click at [191, 274] on input "decorative checkbox" at bounding box center [182, 273] width 28 height 28
click at [1505, 275] on icon "expand row" at bounding box center [1512, 275] width 16 height 16
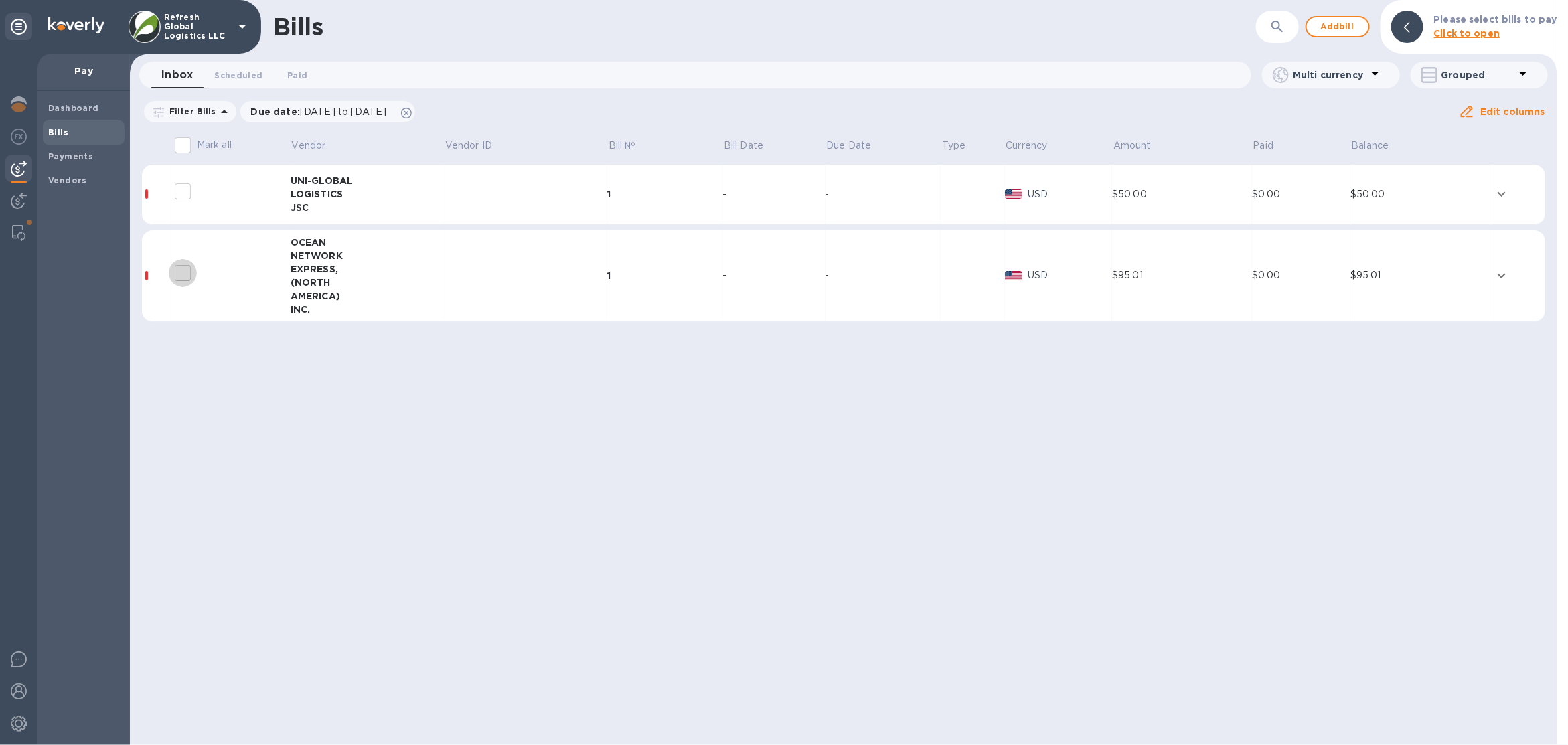
click at [188, 274] on input "decorative checkbox" at bounding box center [182, 273] width 28 height 28
click at [187, 273] on input "decorative checkbox" at bounding box center [182, 273] width 28 height 28
click at [182, 271] on input "decorative checkbox" at bounding box center [182, 273] width 28 height 28
click at [176, 273] on input "decorative checkbox" at bounding box center [182, 273] width 28 height 28
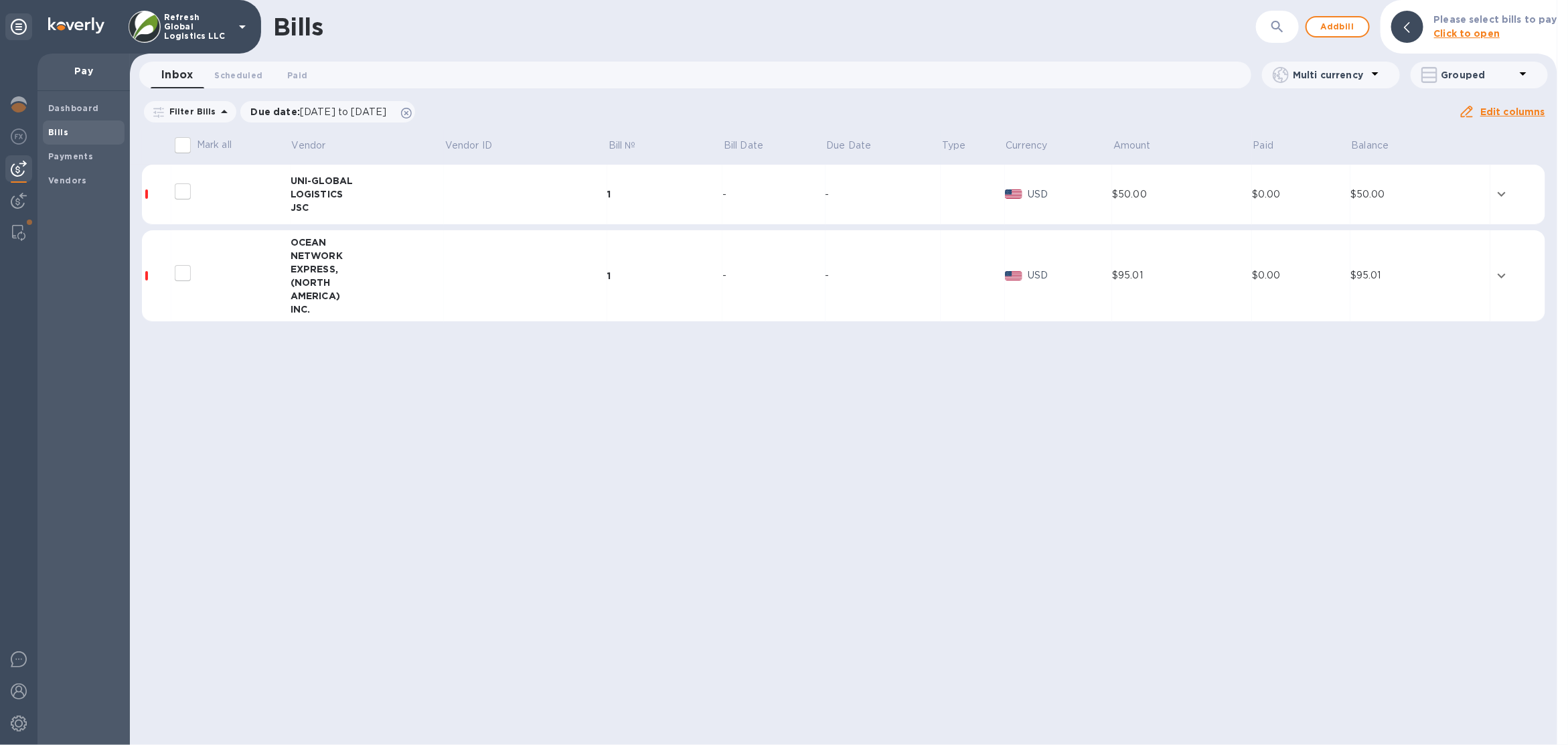
click at [176, 273] on input "decorative checkbox" at bounding box center [182, 273] width 28 height 28
drag, startPoint x: 176, startPoint y: 273, endPoint x: 133, endPoint y: 197, distance: 87.3
click at [174, 268] on input "decorative checkbox" at bounding box center [182, 273] width 28 height 28
checkbox input "false"
click at [189, 148] on input "Mark all" at bounding box center [182, 145] width 28 height 28
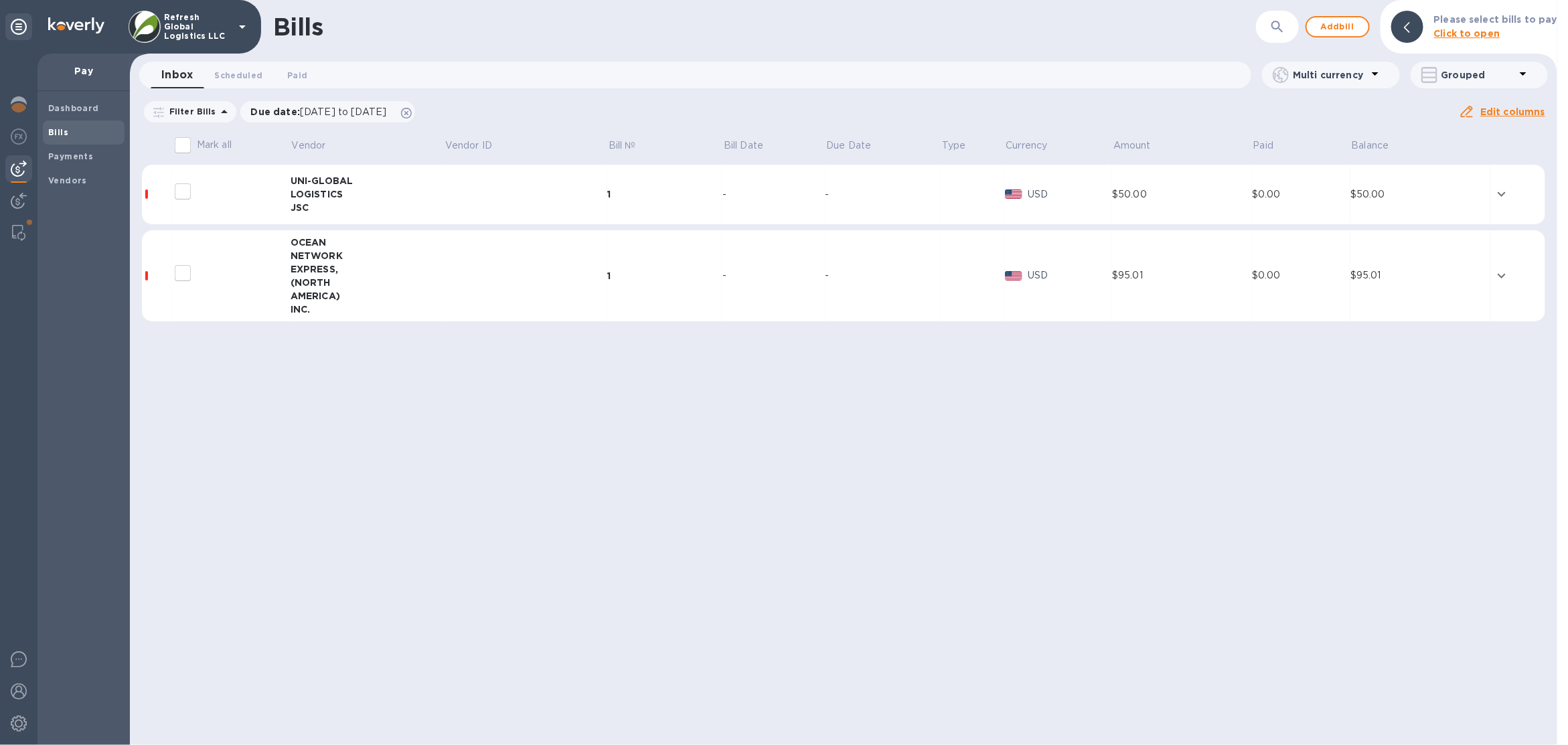
checkbox input "false"
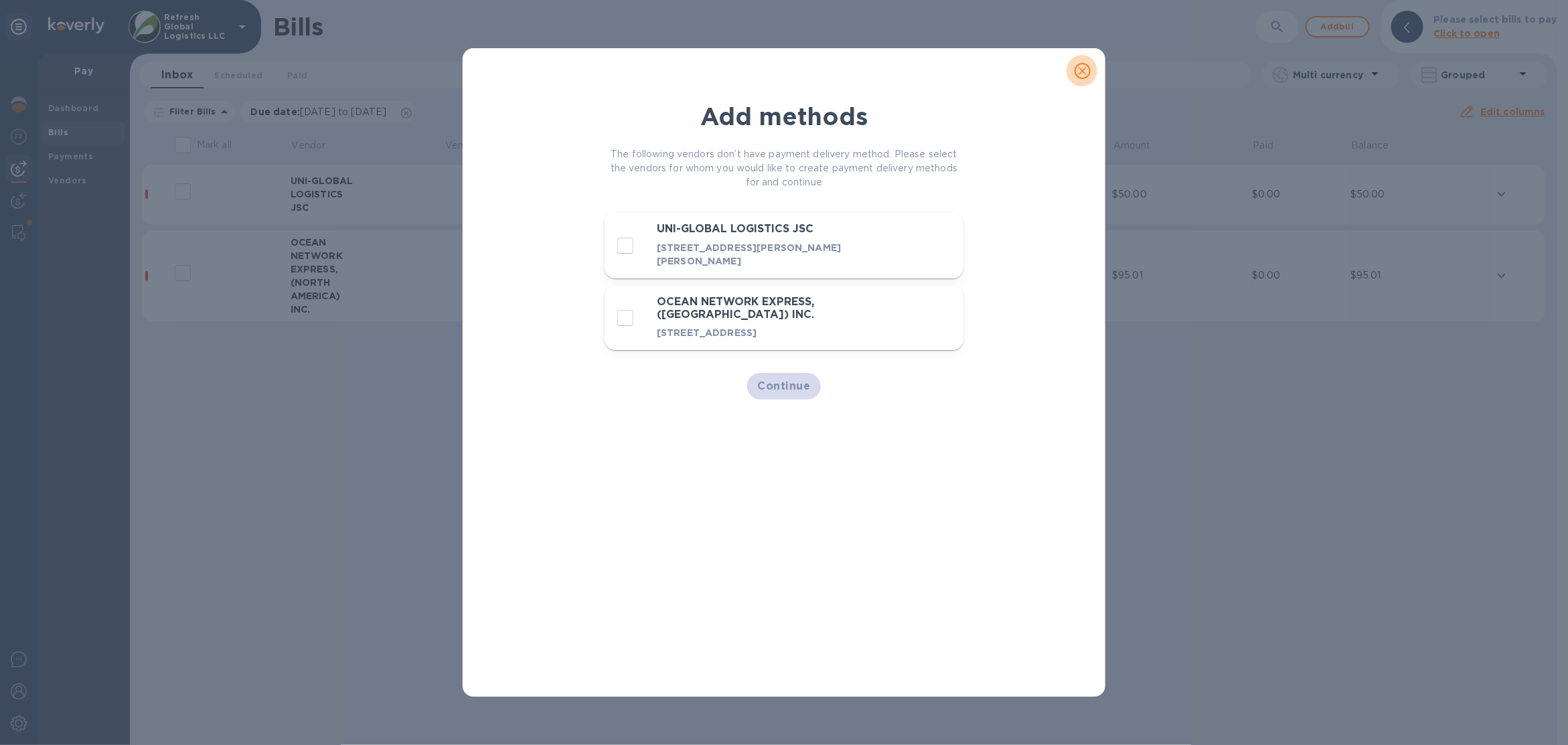
click at [1089, 80] on button "close" at bounding box center [1082, 70] width 32 height 32
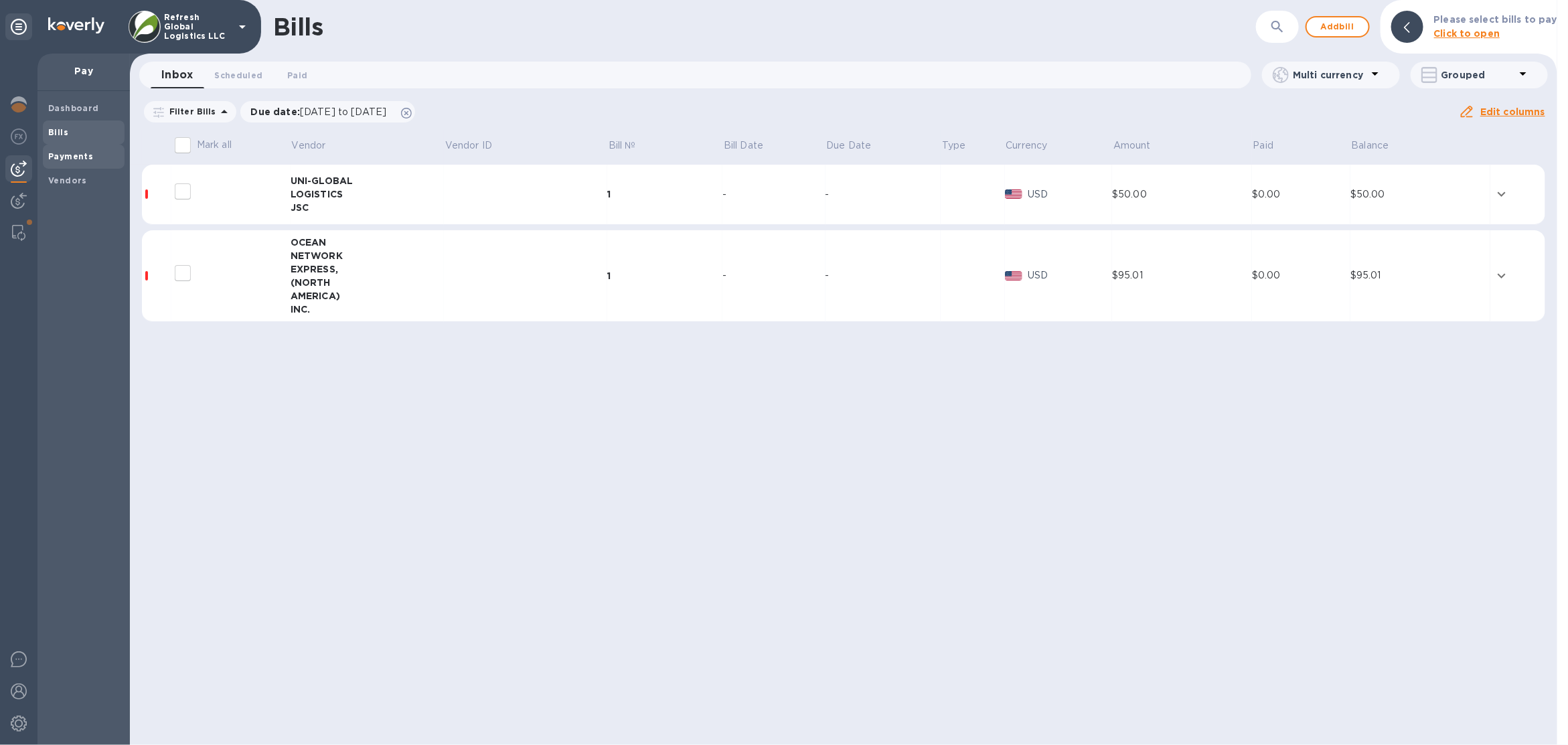
click at [100, 152] on span "Payments" at bounding box center [83, 156] width 71 height 13
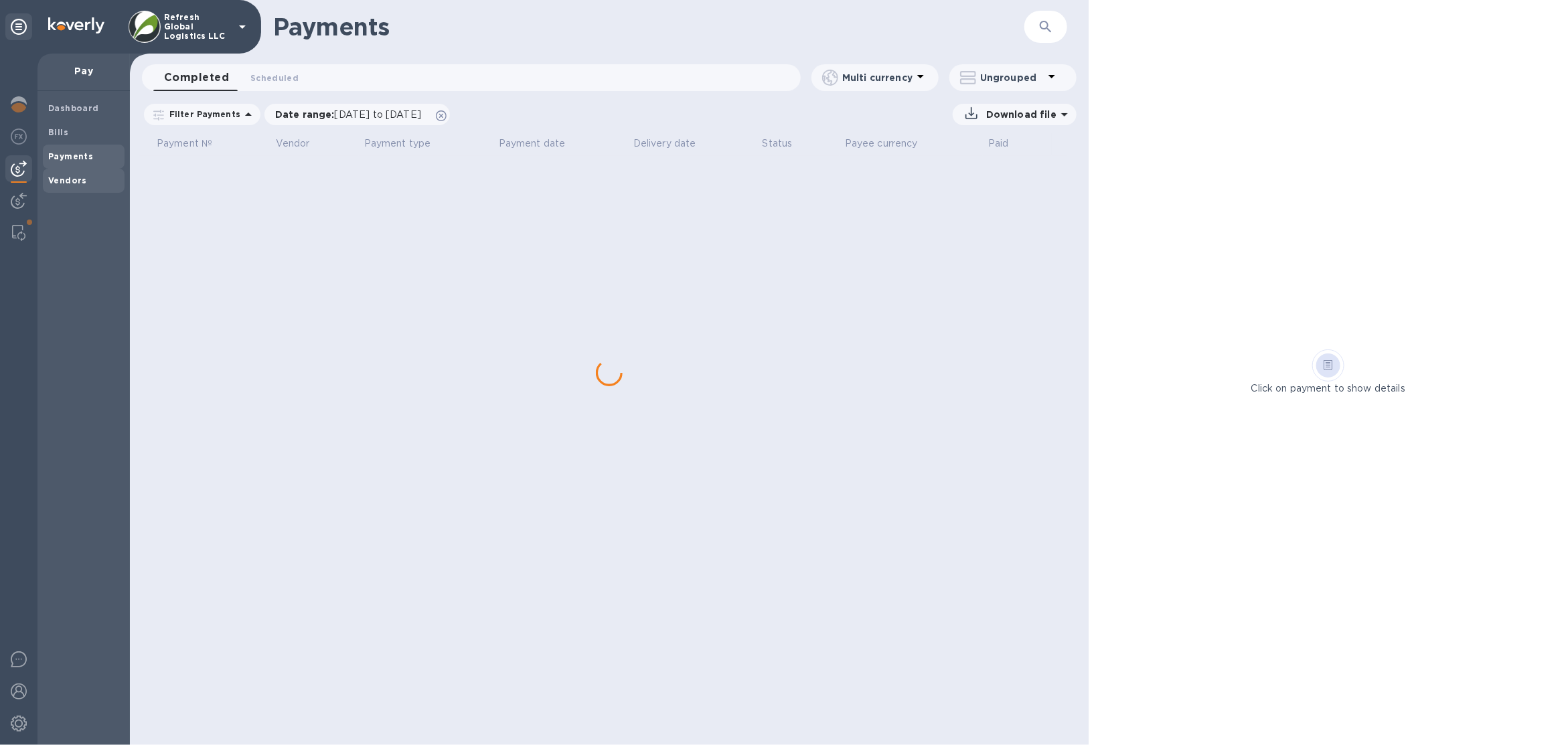
click at [84, 175] on span "Vendors" at bounding box center [83, 180] width 71 height 13
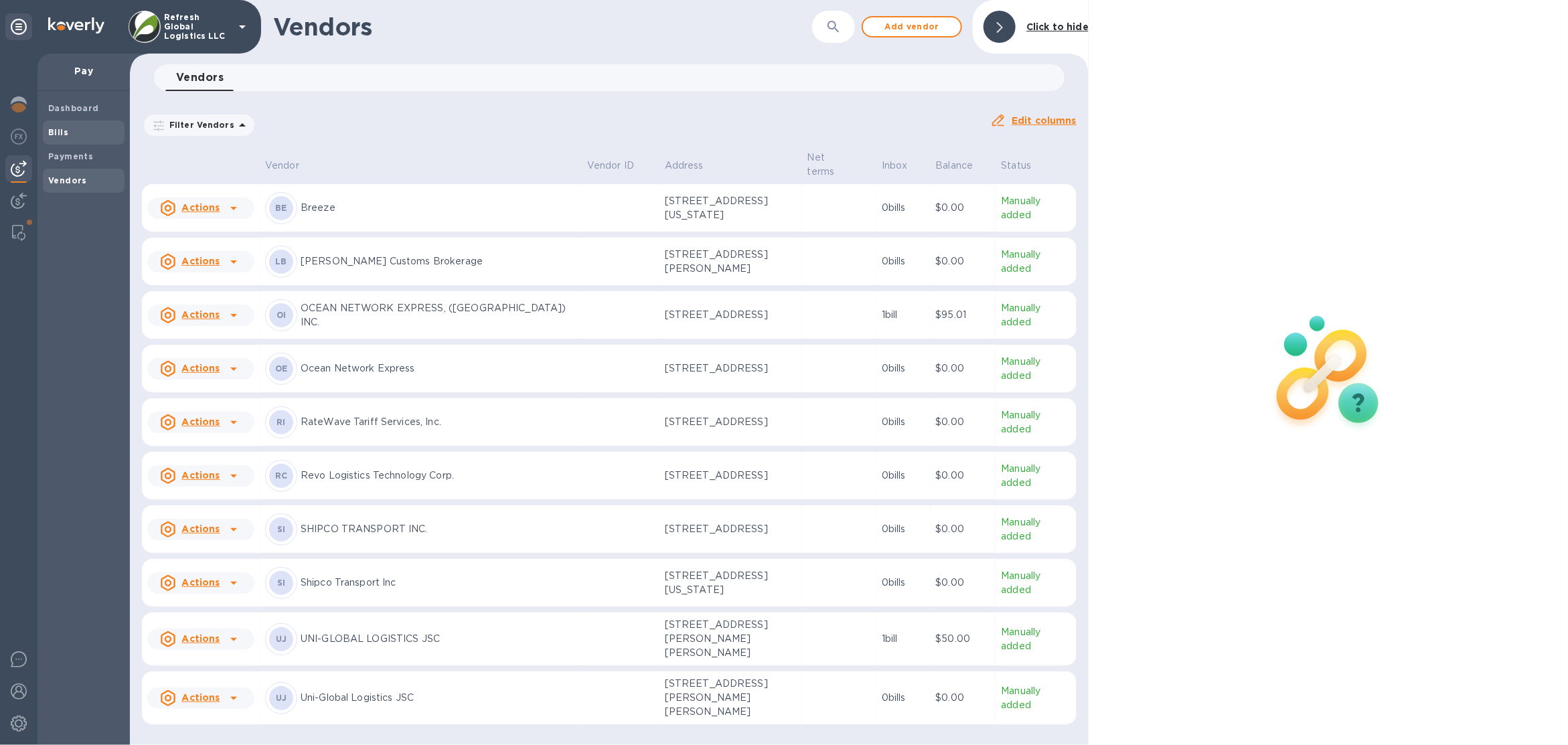
click at [86, 127] on span "Bills" at bounding box center [83, 132] width 71 height 13
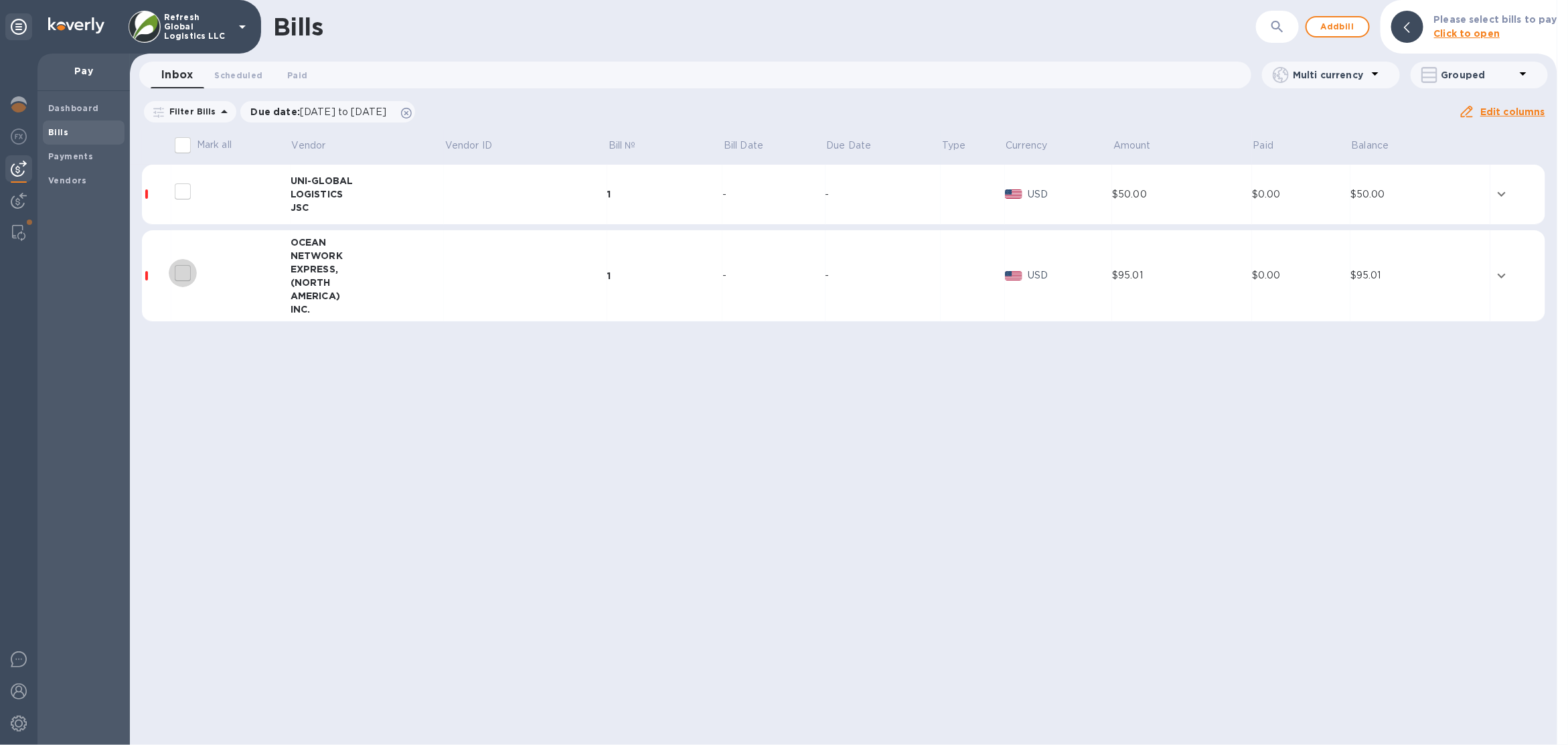
click at [175, 270] on input "decorative checkbox" at bounding box center [182, 273] width 28 height 28
click at [176, 270] on input "decorative checkbox" at bounding box center [182, 273] width 28 height 28
checkbox input "false"
drag, startPoint x: 838, startPoint y: 317, endPoint x: 859, endPoint y: 320, distance: 21.2
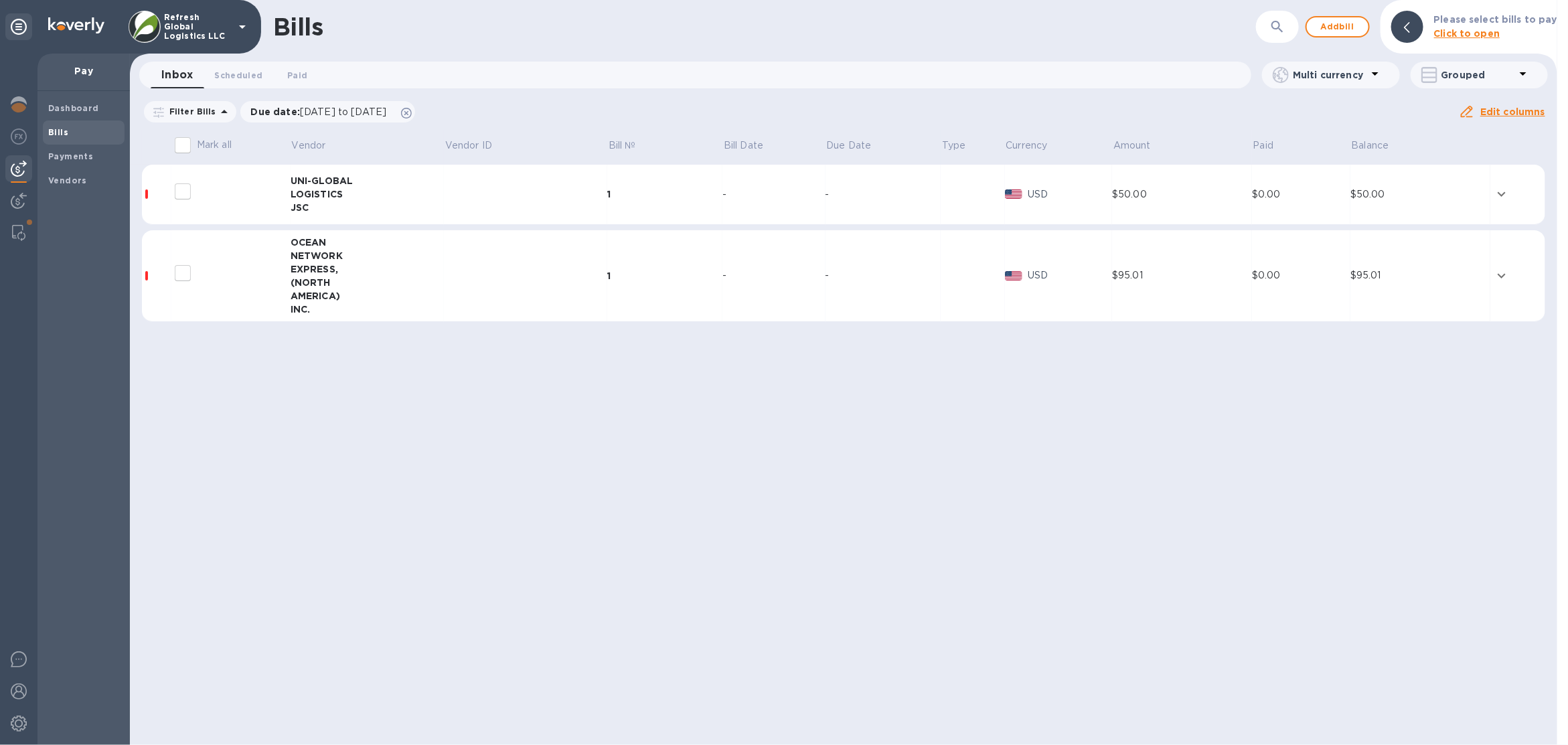
click at [859, 320] on td "-" at bounding box center [883, 276] width 116 height 92
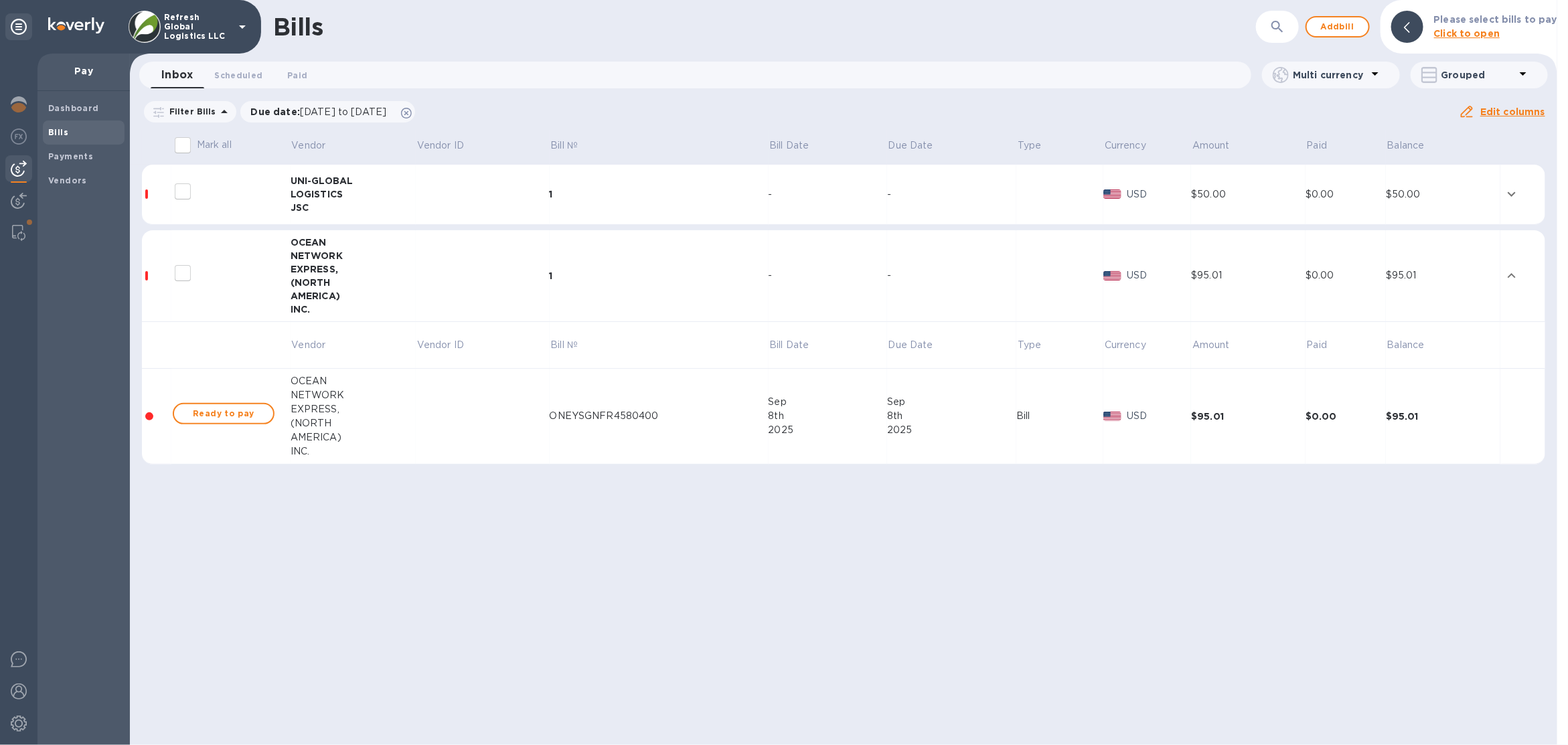
click at [491, 413] on td at bounding box center [483, 417] width 134 height 96
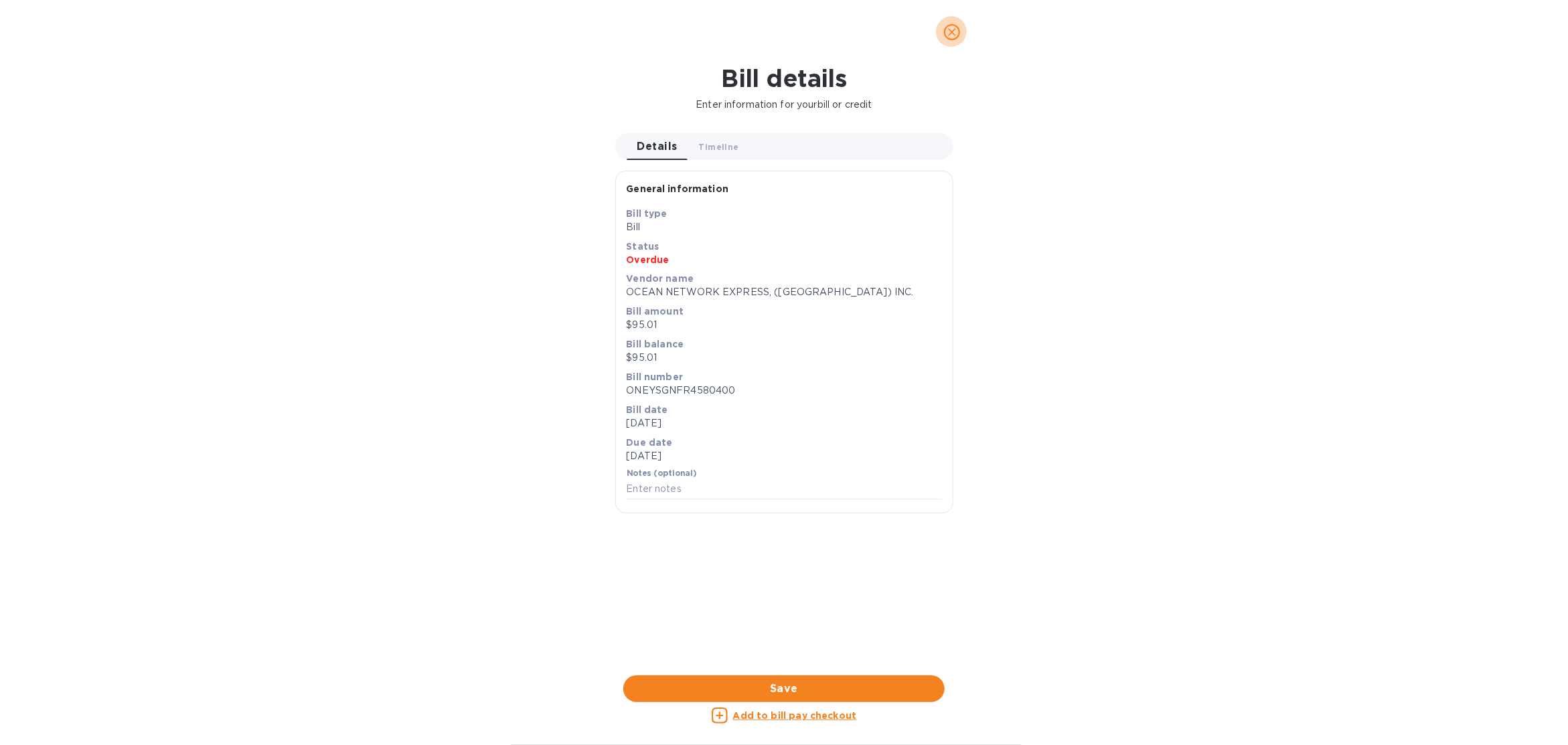
click at [949, 33] on icon "close" at bounding box center [951, 31] width 13 height 13
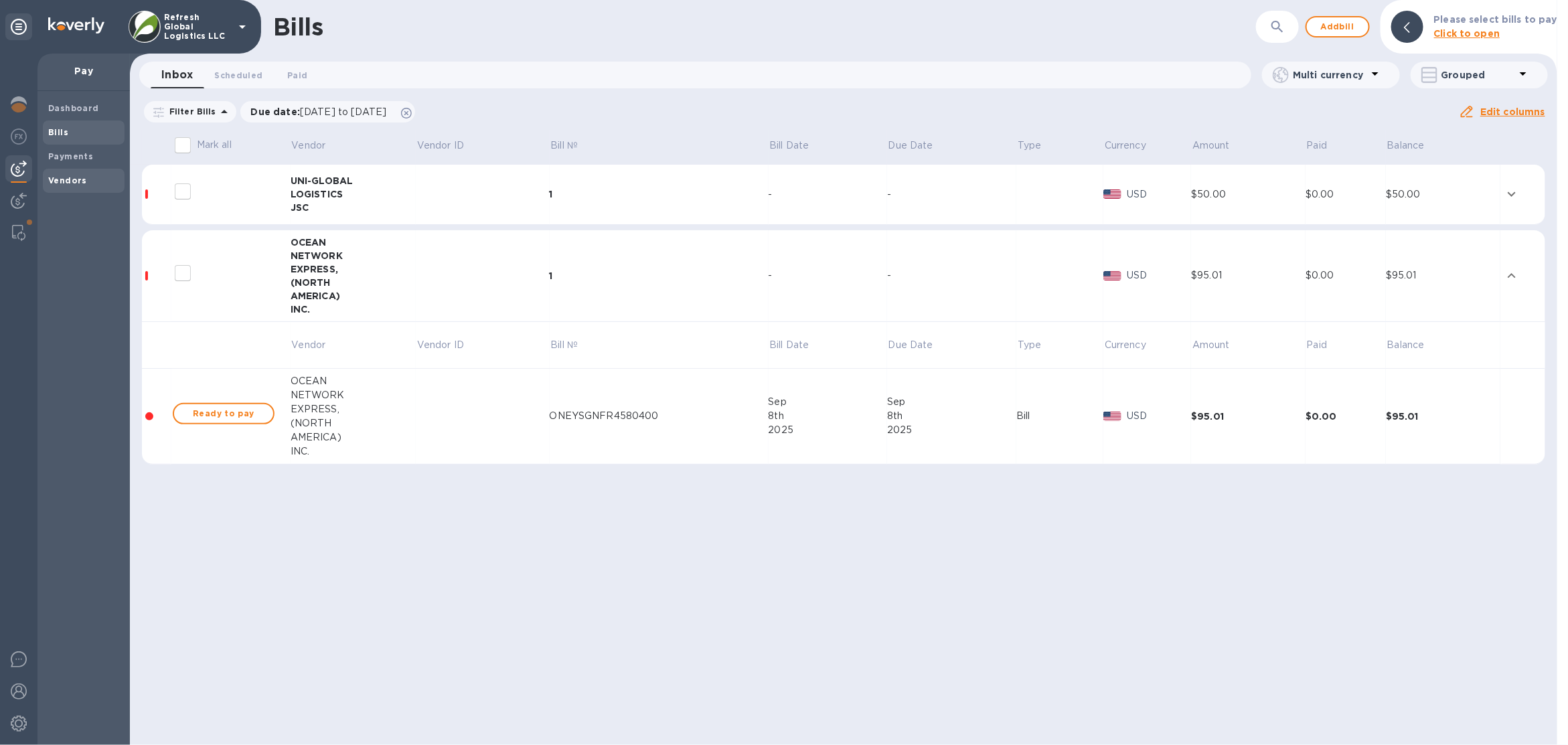
click at [63, 173] on div "Vendors" at bounding box center [83, 181] width 82 height 24
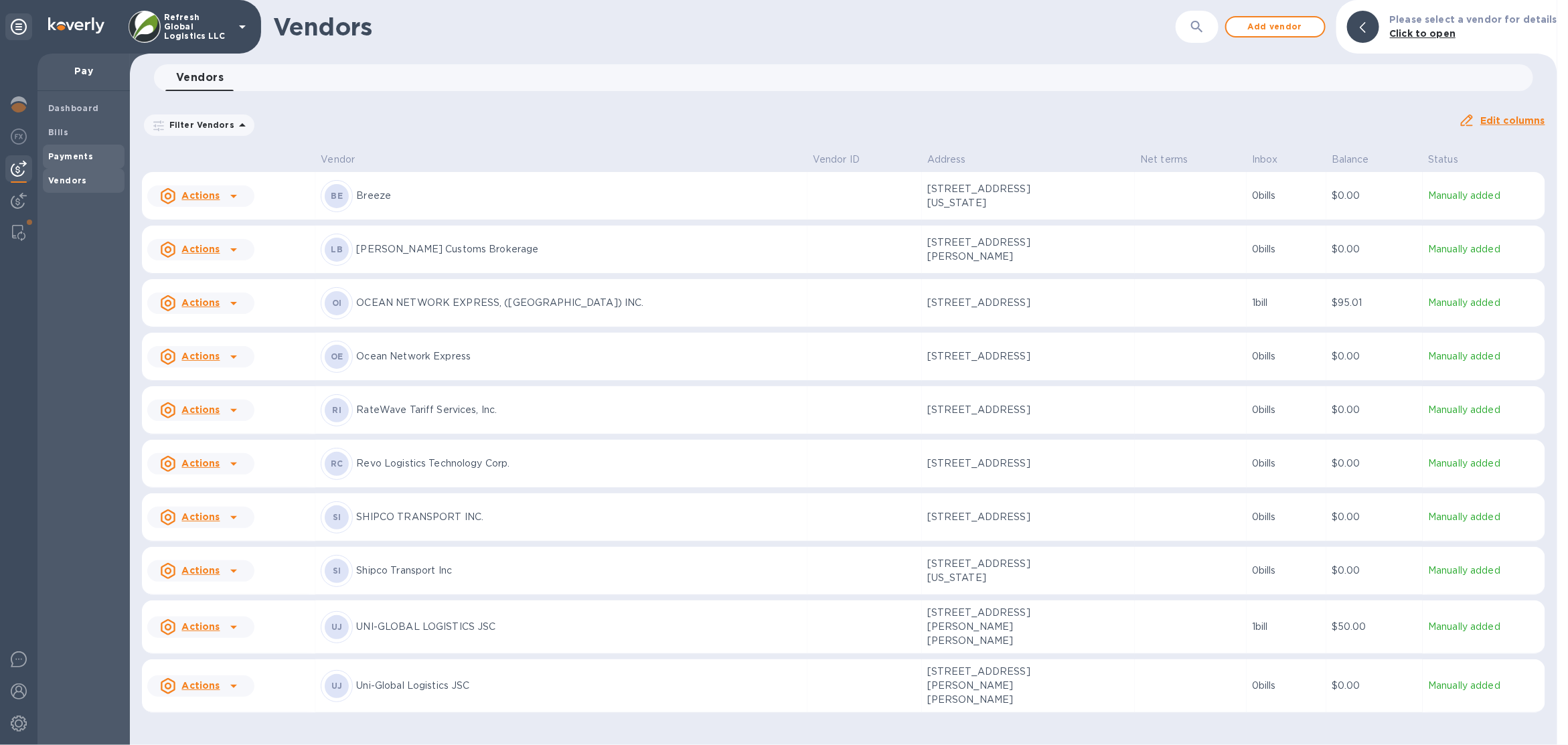
click at [69, 155] on b "Payments" at bounding box center [70, 156] width 45 height 10
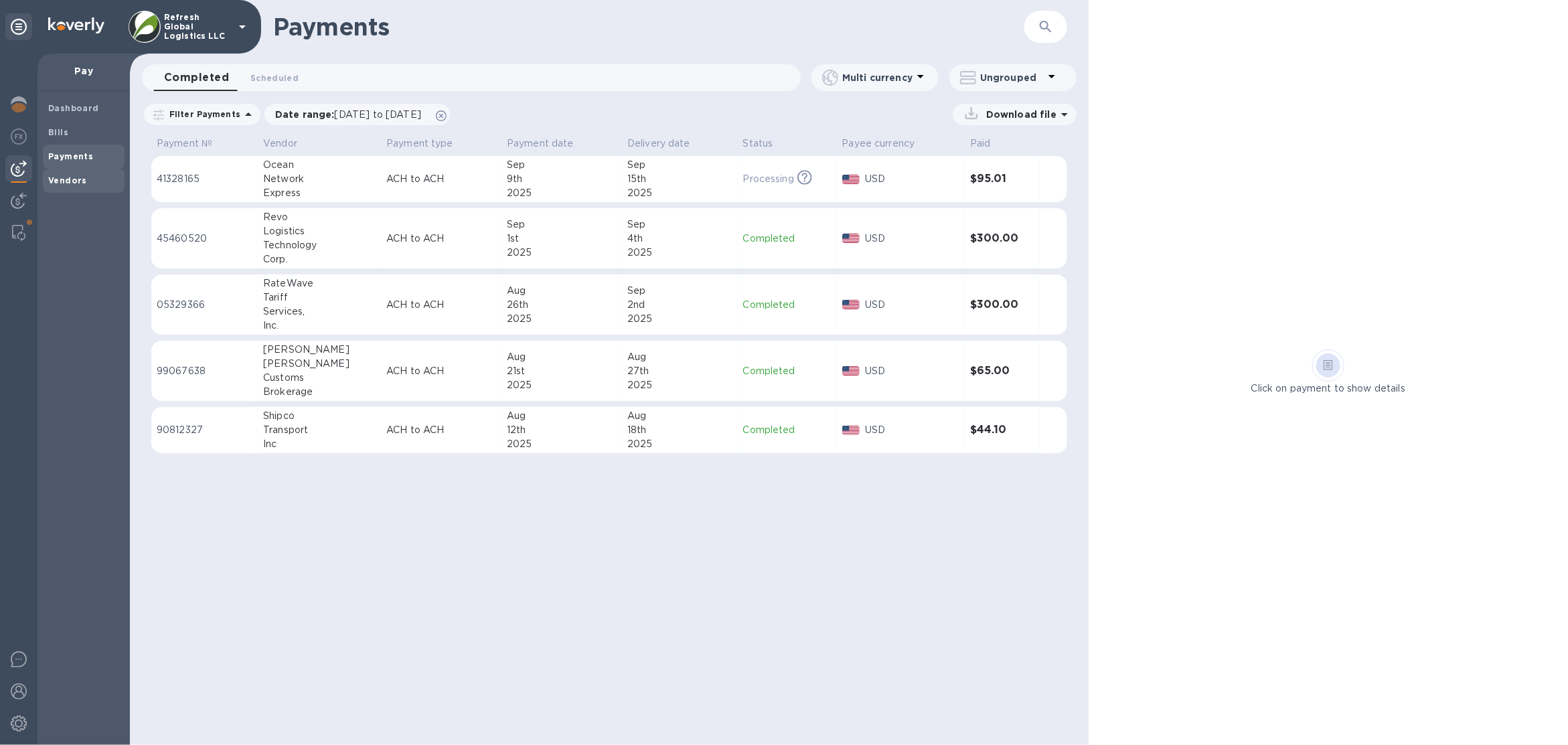
click at [69, 176] on b "Vendors" at bounding box center [67, 181] width 39 height 10
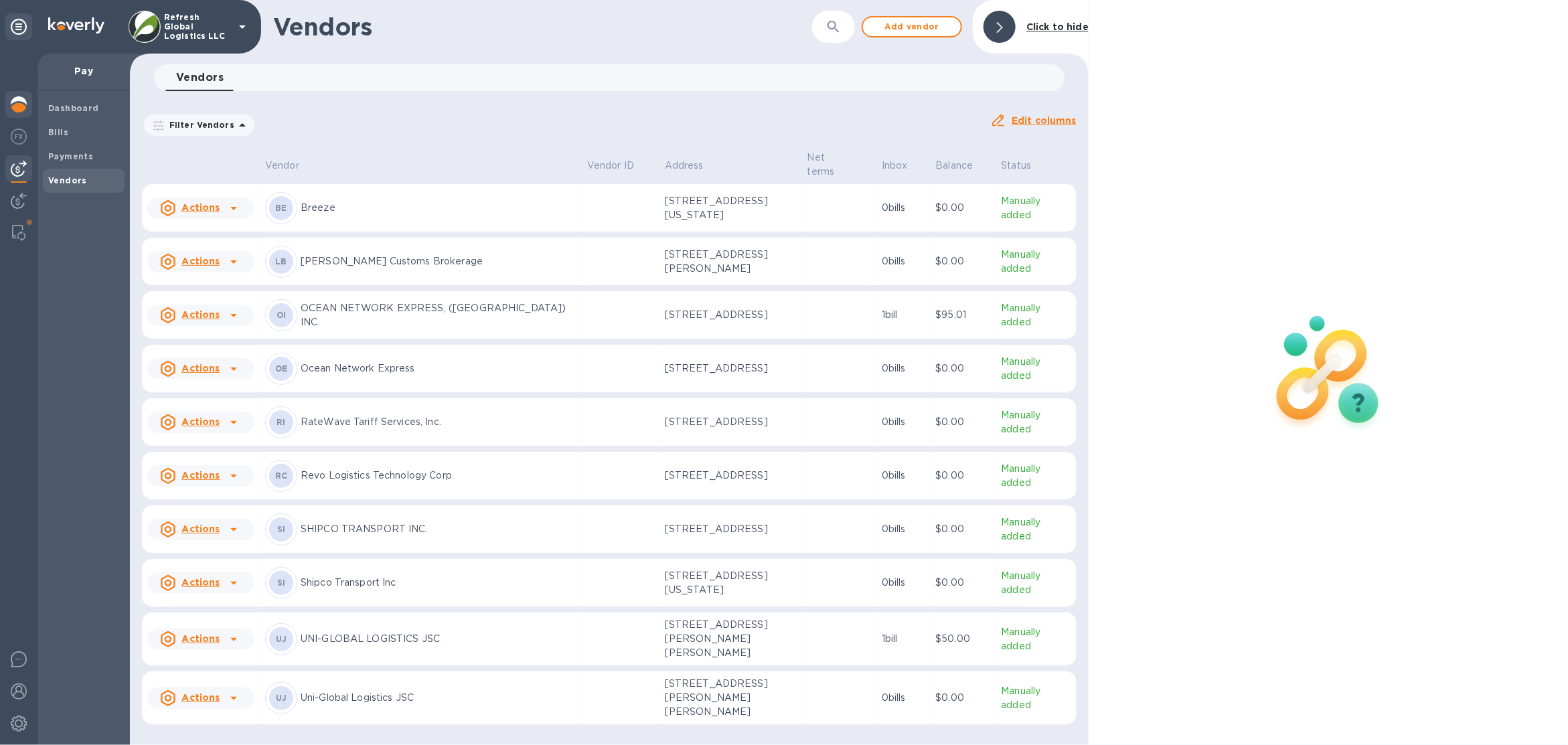
click at [22, 112] on img at bounding box center [18, 104] width 16 height 16
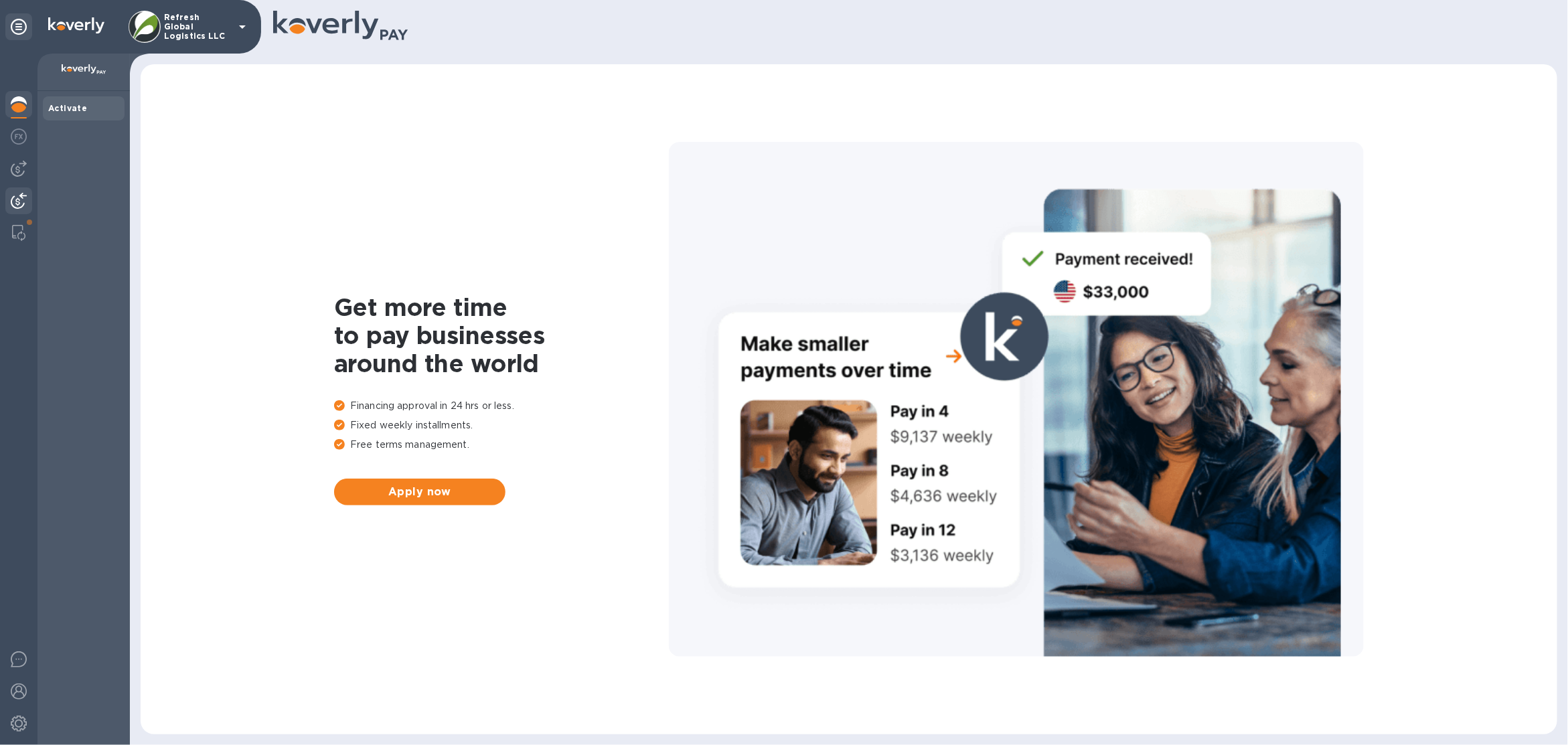
click at [18, 206] on img at bounding box center [18, 201] width 16 height 16
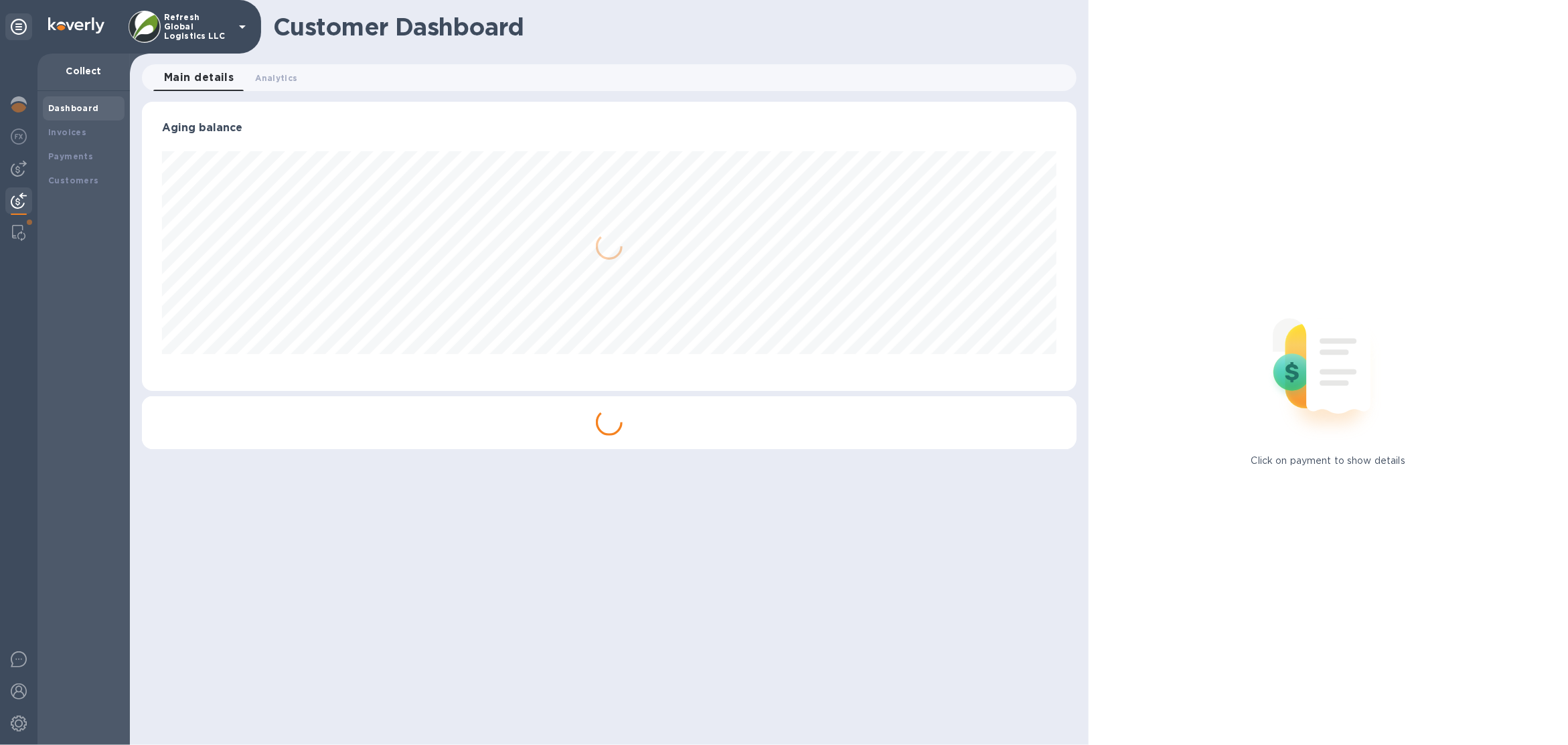
scroll to position [288, 935]
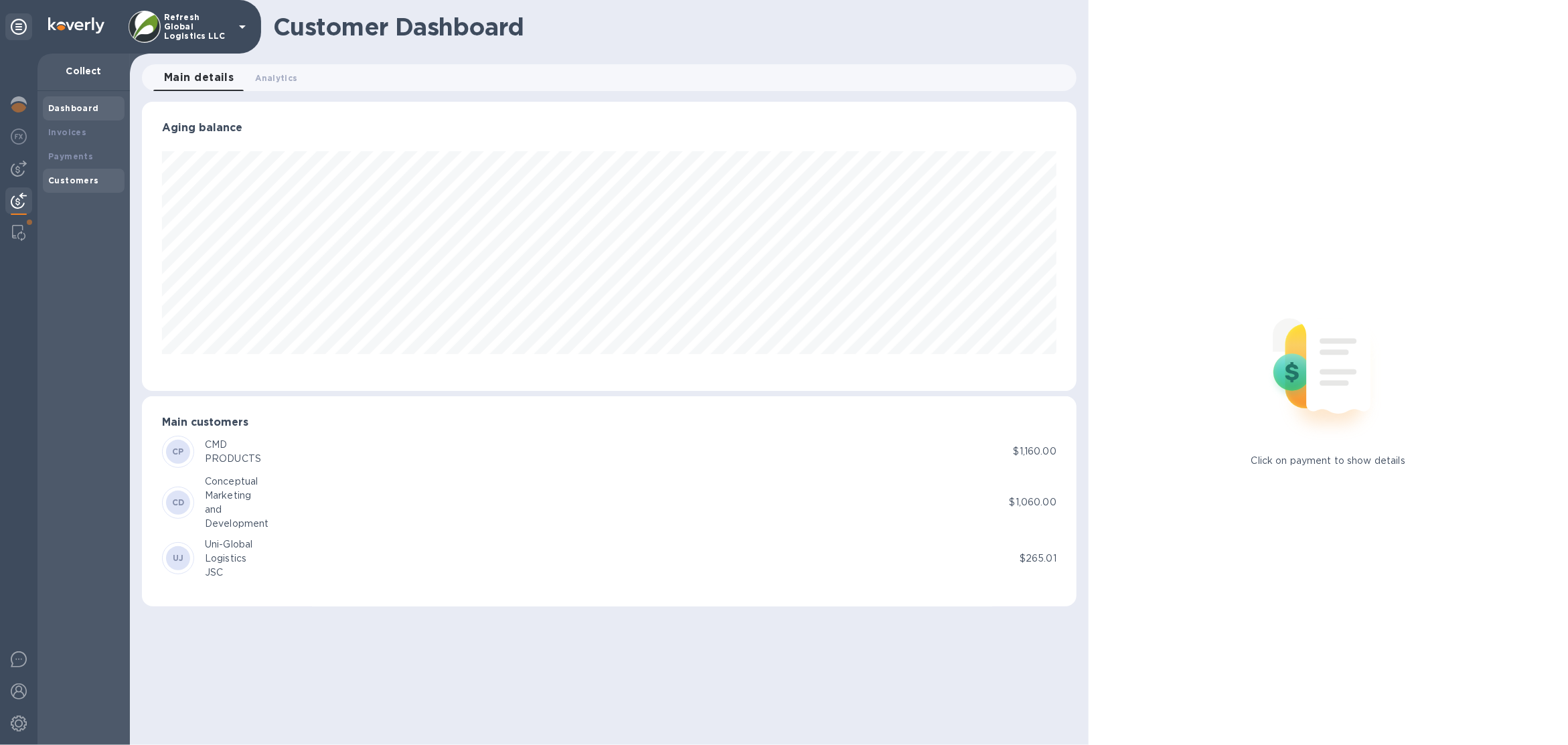
click at [86, 177] on b "Customers" at bounding box center [73, 181] width 51 height 10
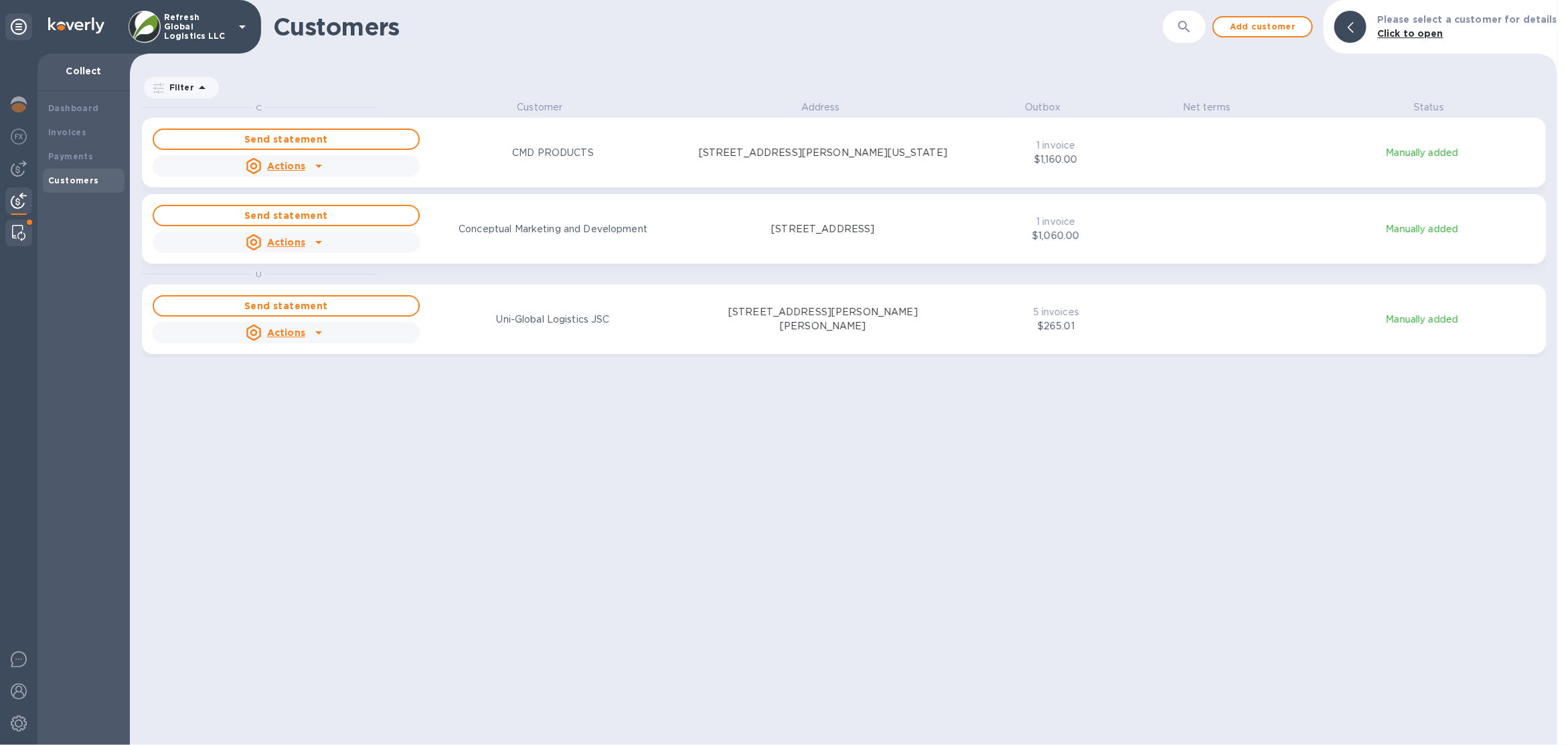
scroll to position [632, 1422]
click at [23, 238] on img at bounding box center [18, 233] width 13 height 16
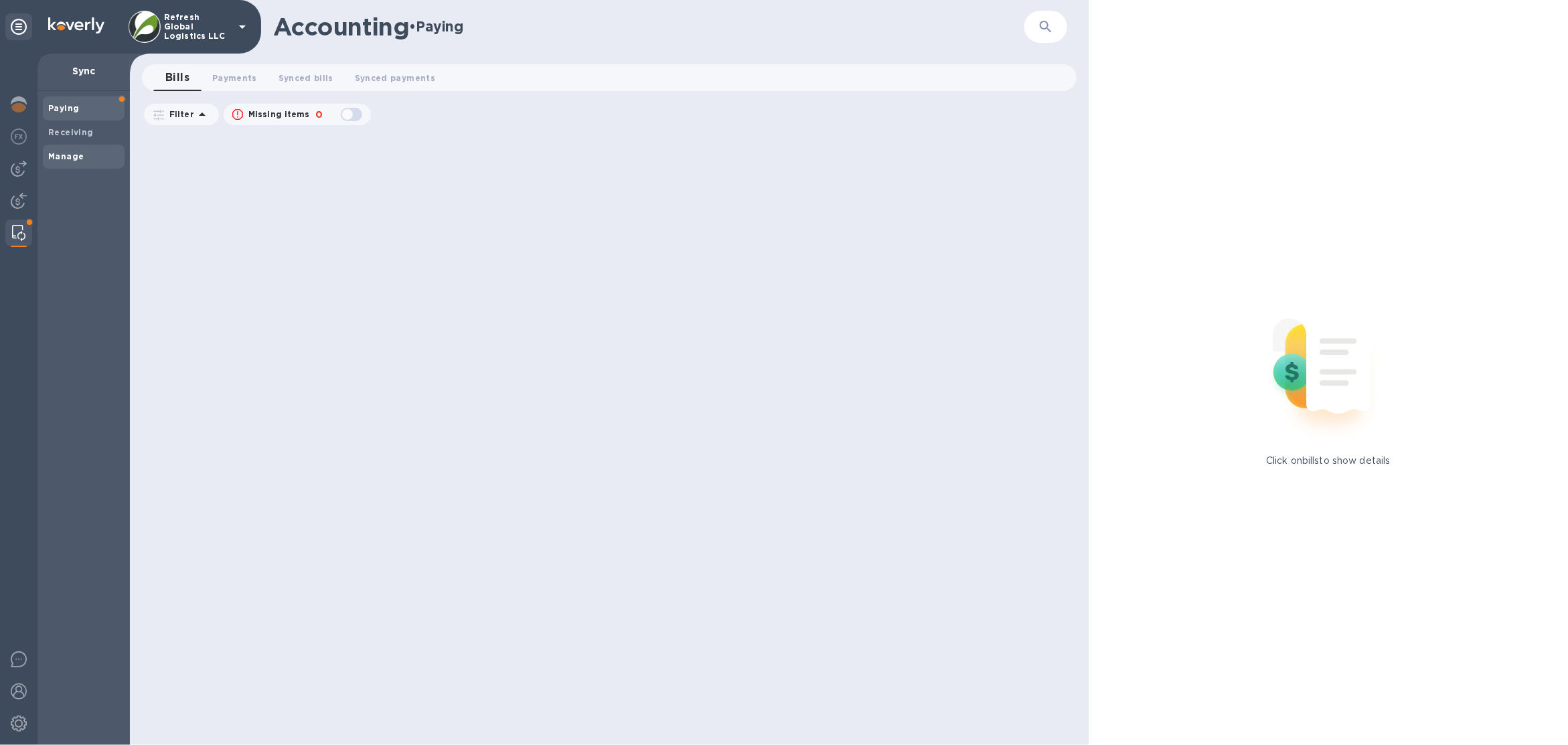
click at [72, 162] on span "Manage" at bounding box center [65, 156] width 36 height 13
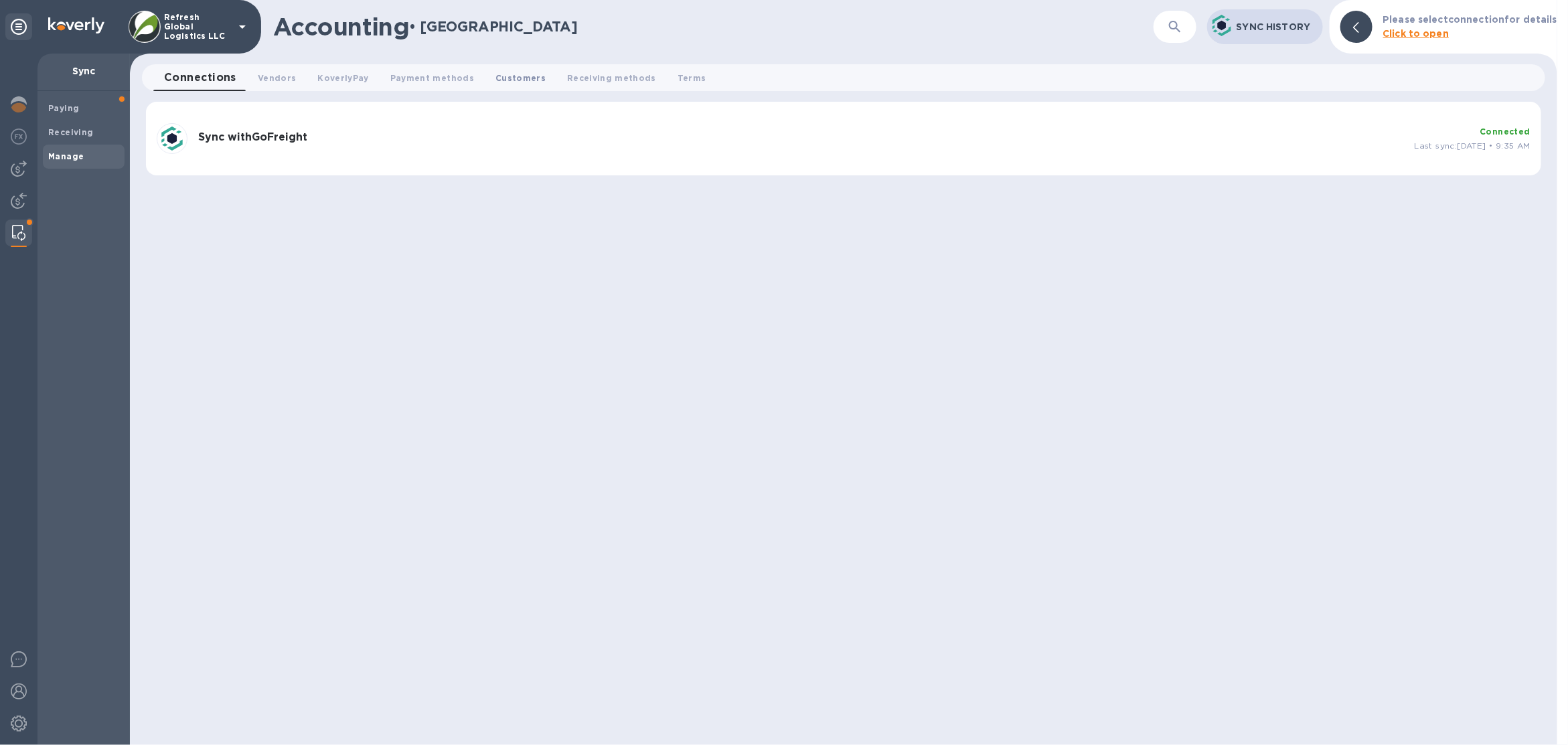
click at [501, 77] on span "Customers 0" at bounding box center [520, 78] width 50 height 14
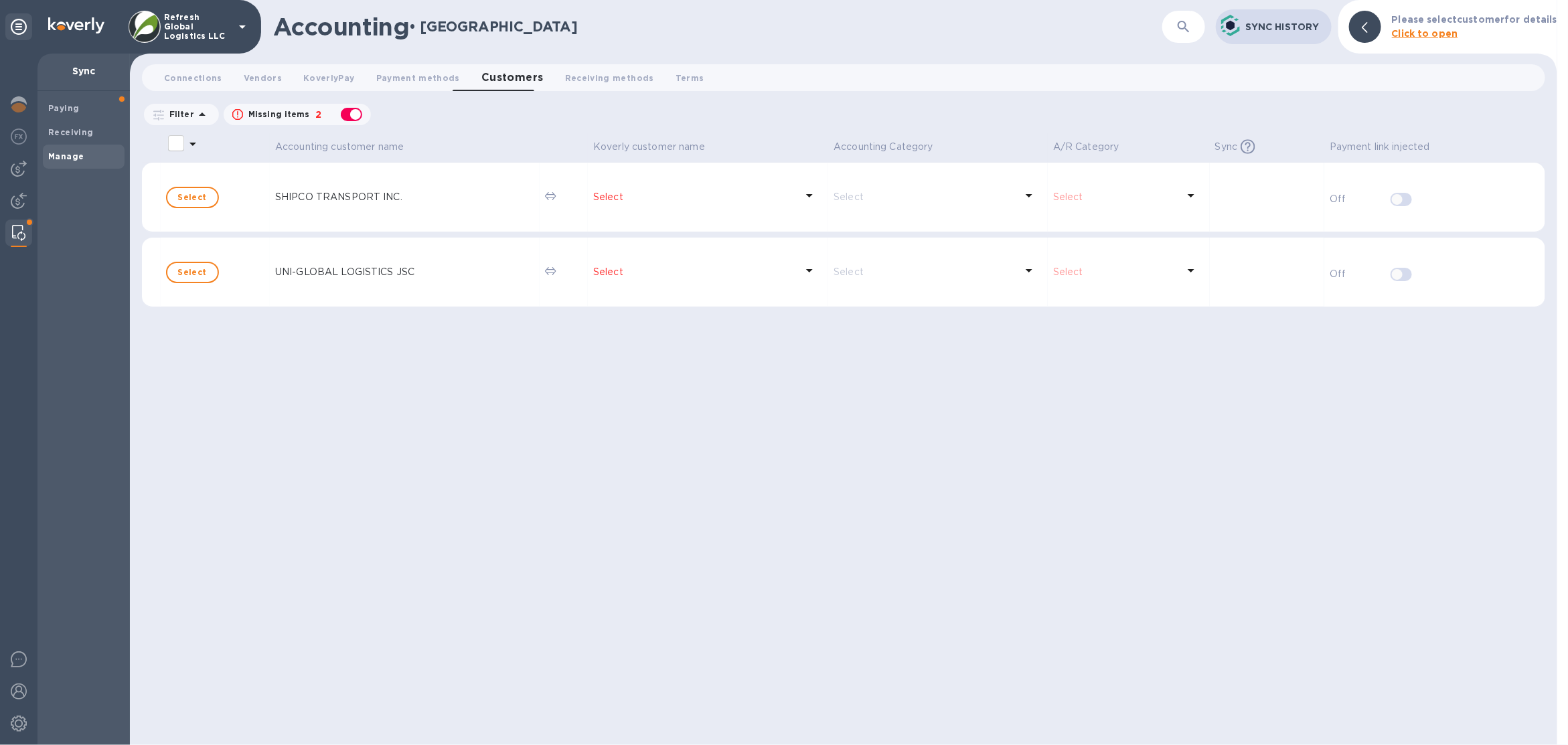
click at [353, 121] on div "button" at bounding box center [351, 115] width 27 height 19
checkbox input "false"
